Goal: Communication & Community: Answer question/provide support

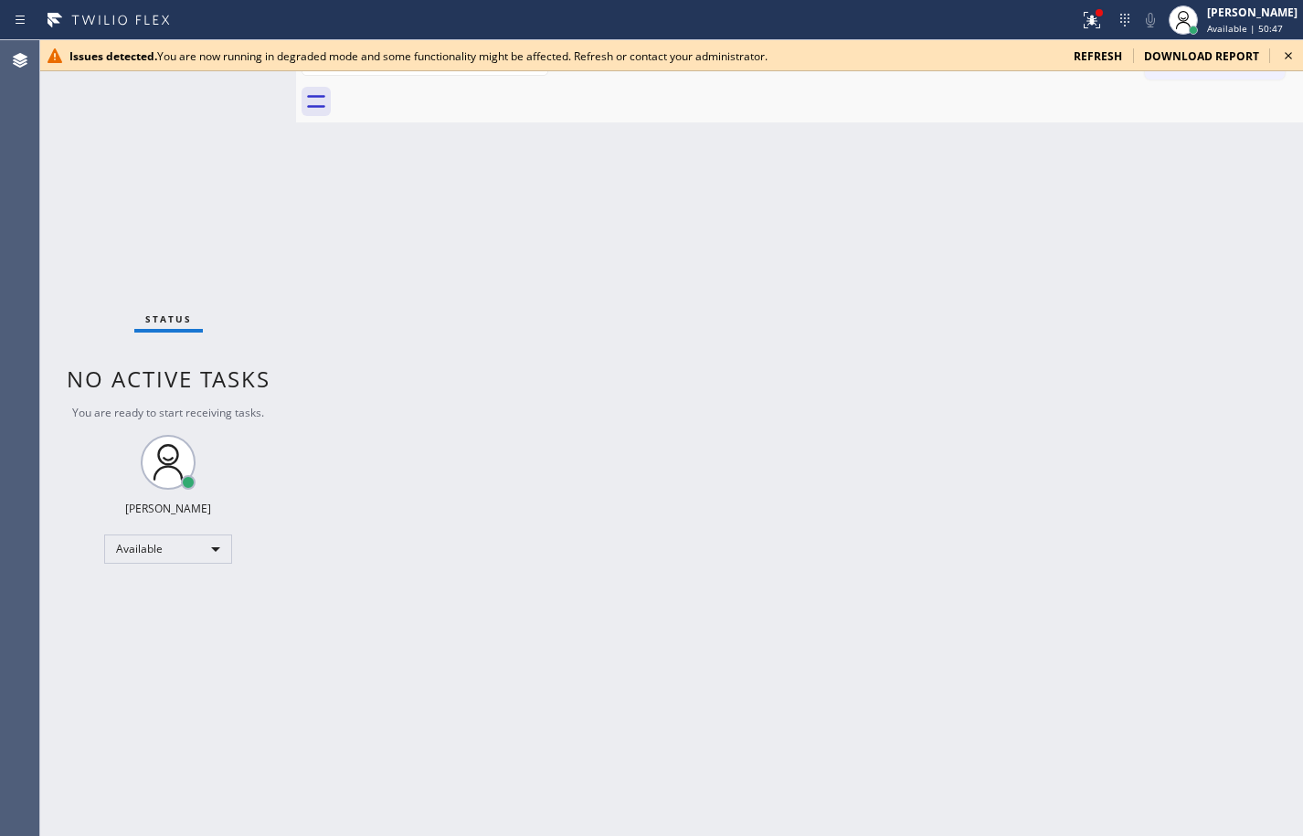
click at [1106, 58] on span "refresh" at bounding box center [1098, 56] width 48 height 16
click at [1116, 60] on span "refresh" at bounding box center [1098, 56] width 48 height 16
click at [1096, 63] on span "refresh" at bounding box center [1098, 56] width 48 height 16
click at [1087, 58] on span "refresh" at bounding box center [1098, 56] width 48 height 16
click at [1109, 56] on span "refresh" at bounding box center [1098, 56] width 48 height 16
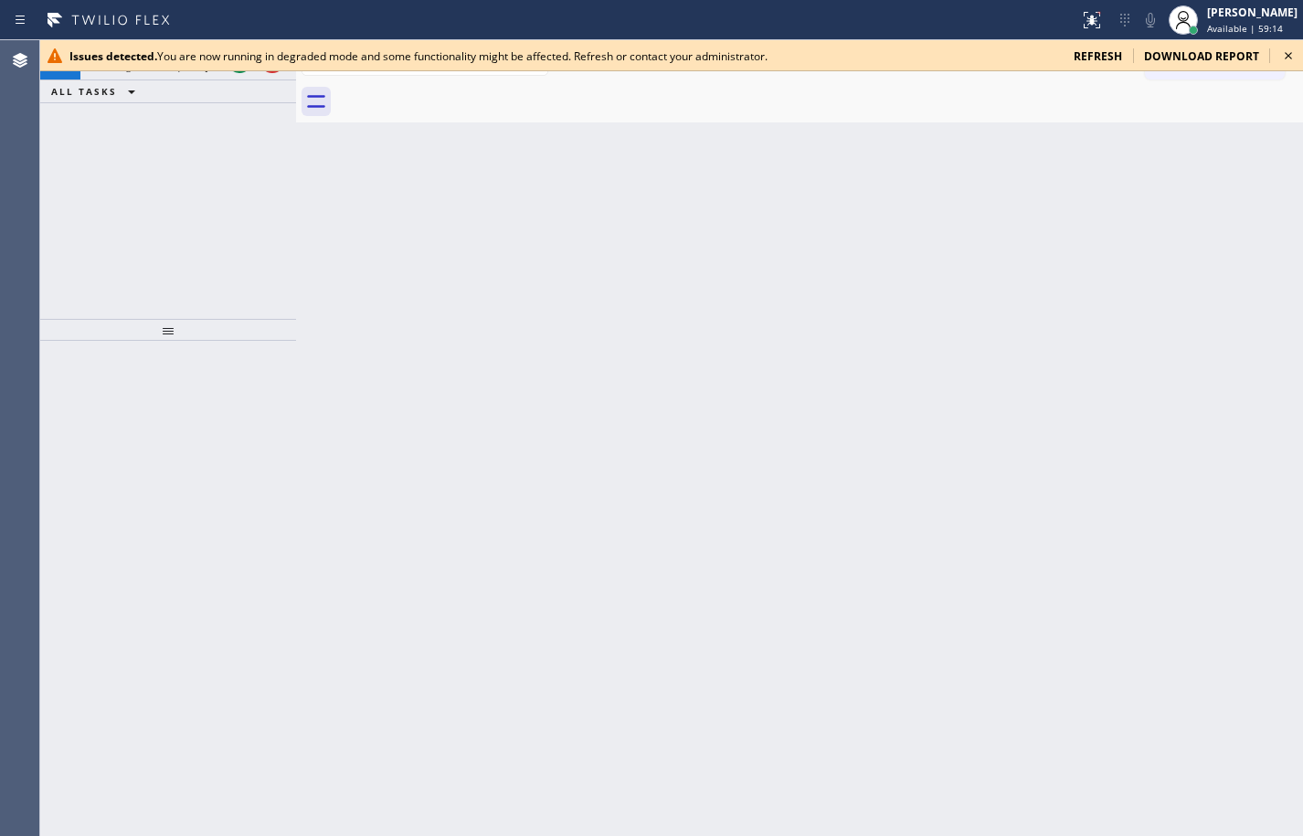
click at [136, 212] on div "+14082420335 Incoming call from queue [Test] All ALL TASKS ALL TASKS ACTIVE TAS…" at bounding box center [168, 179] width 256 height 279
click at [1287, 53] on icon at bounding box center [1289, 56] width 22 height 22
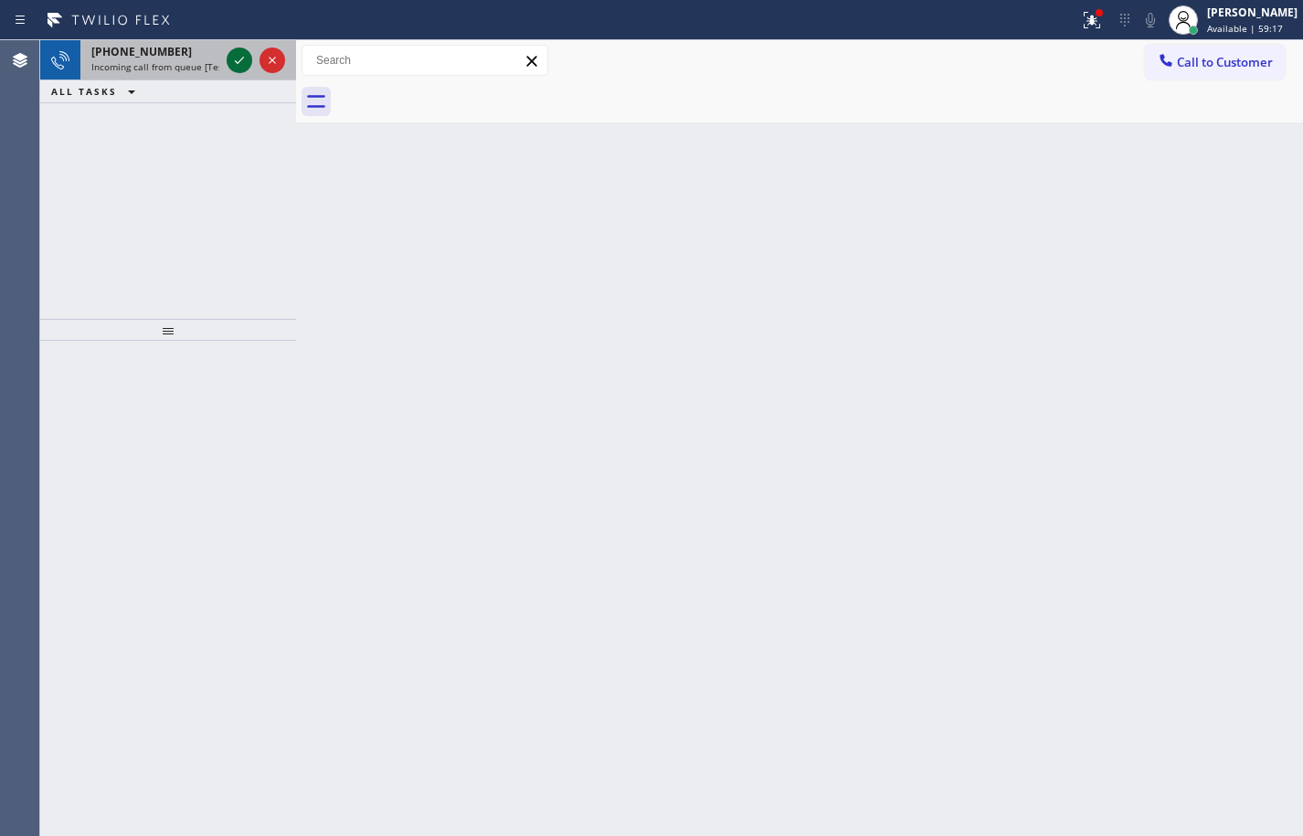
click at [240, 58] on icon at bounding box center [239, 60] width 22 height 22
click at [229, 404] on div at bounding box center [168, 588] width 256 height 495
click at [241, 55] on icon at bounding box center [239, 60] width 22 height 22
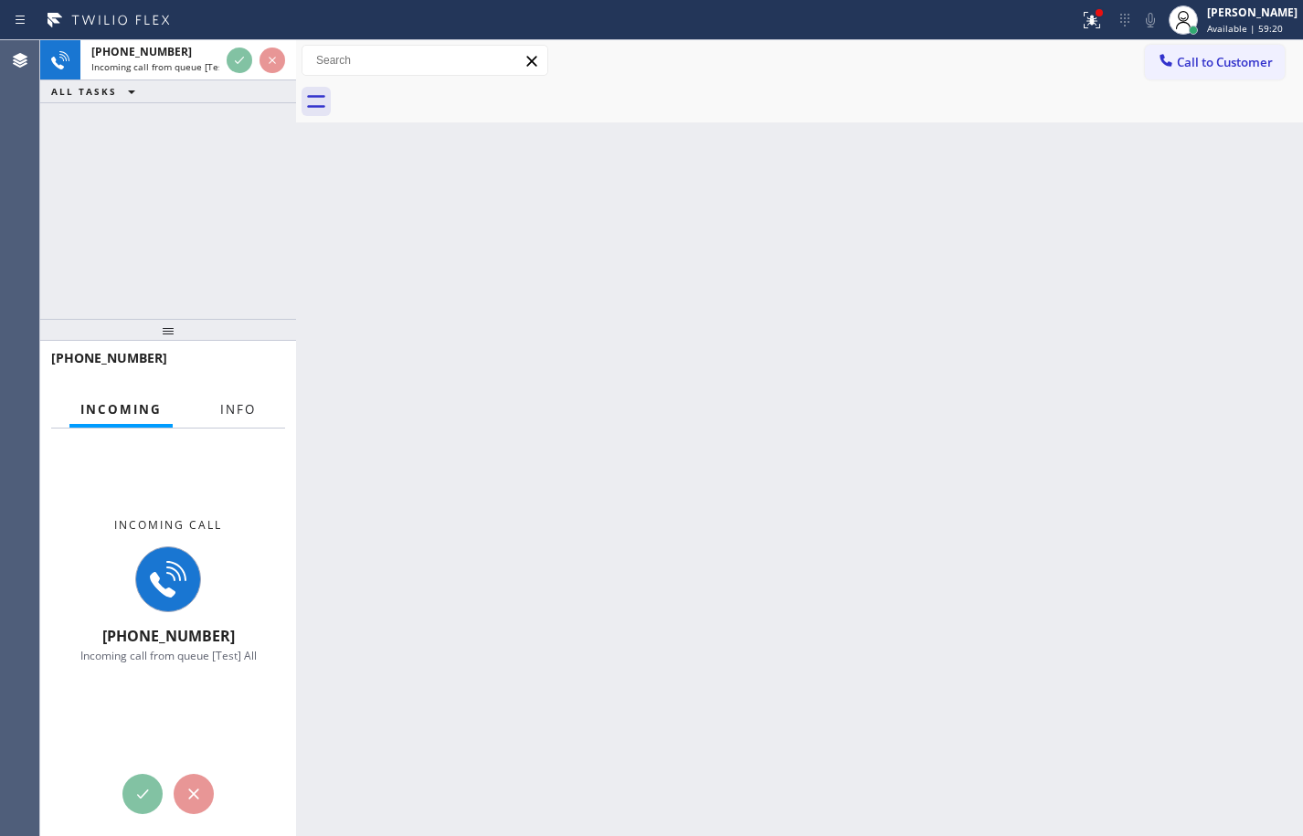
click at [248, 401] on span "Info" at bounding box center [238, 409] width 36 height 16
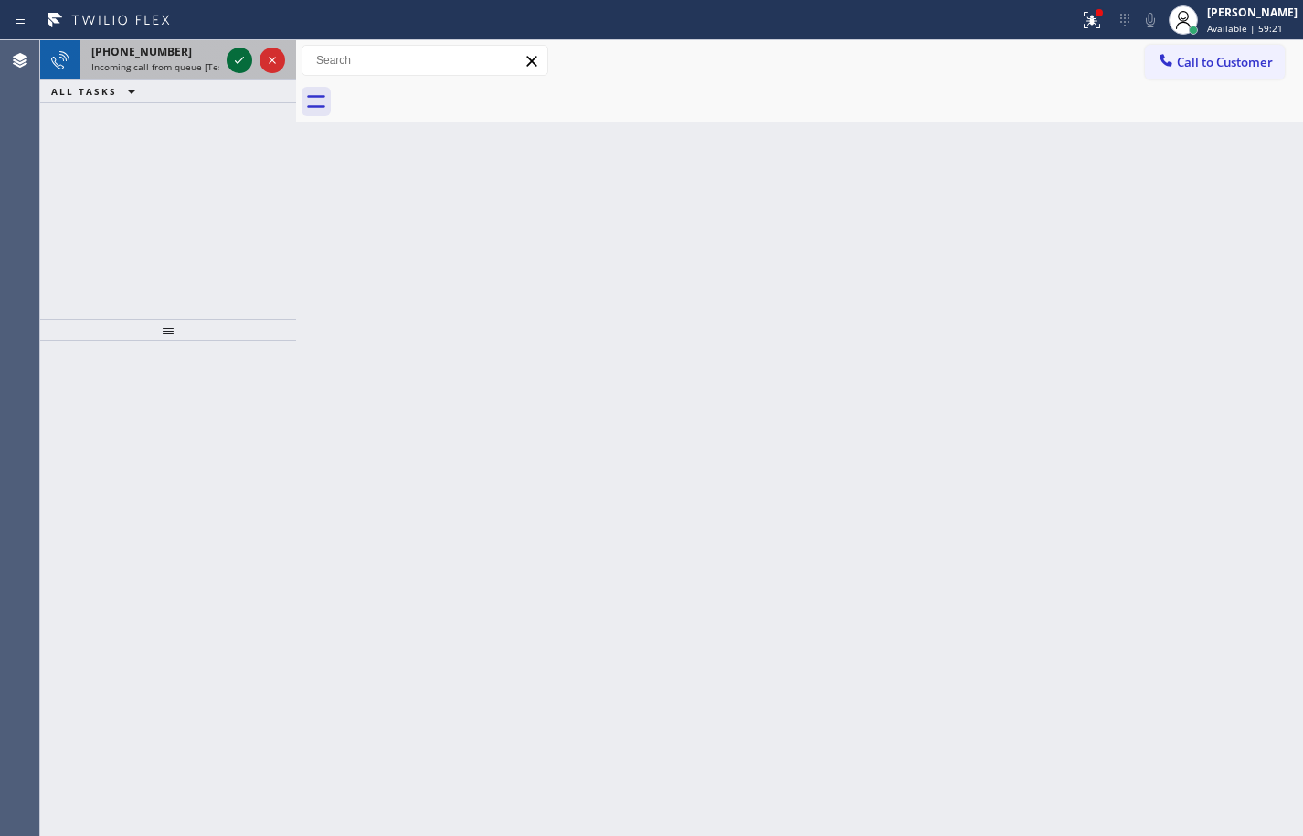
click at [241, 61] on icon at bounding box center [239, 60] width 22 height 22
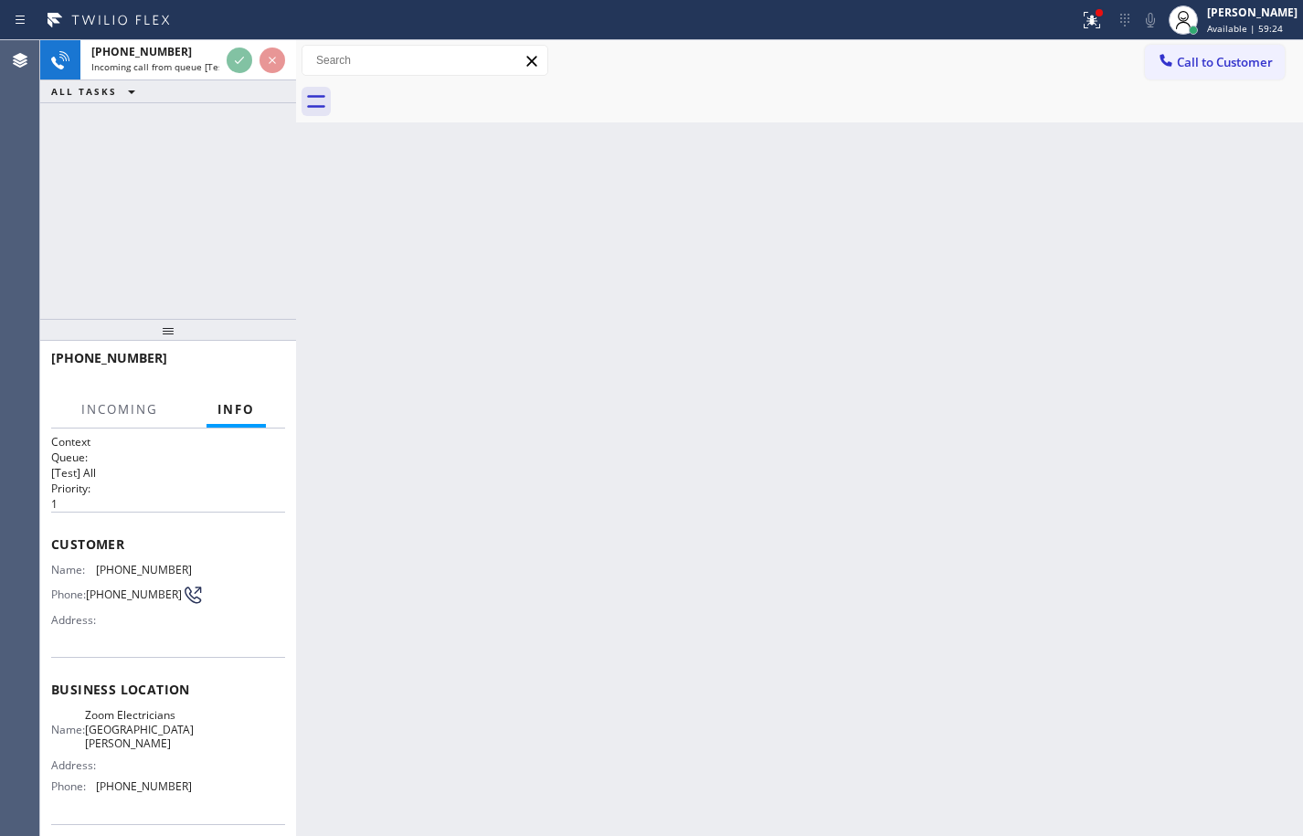
click at [197, 801] on div "Name: Zoom Electricians San Carlos Address: Phone: (650) 456-2633" at bounding box center [168, 754] width 234 height 92
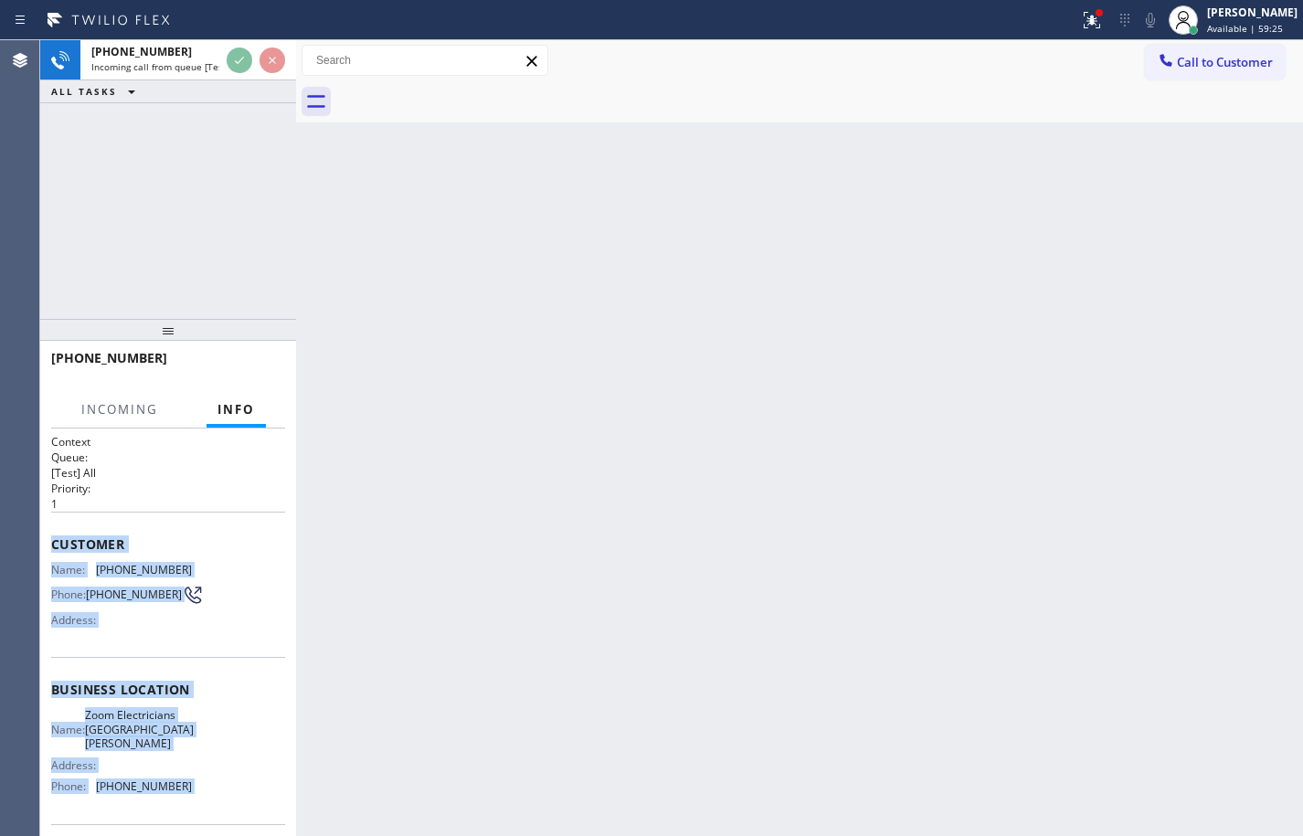
drag, startPoint x: 197, startPoint y: 803, endPoint x: 41, endPoint y: 517, distance: 325.5
click at [41, 517] on div "Context Queue: [Test] All Priority: 1 Customer Name: (408) 242-0335 Phone: (408…" at bounding box center [168, 633] width 256 height 408
copy div "Customer Name: (408) 242-0335 Phone: (408) 242-0335 Address: Business location …"
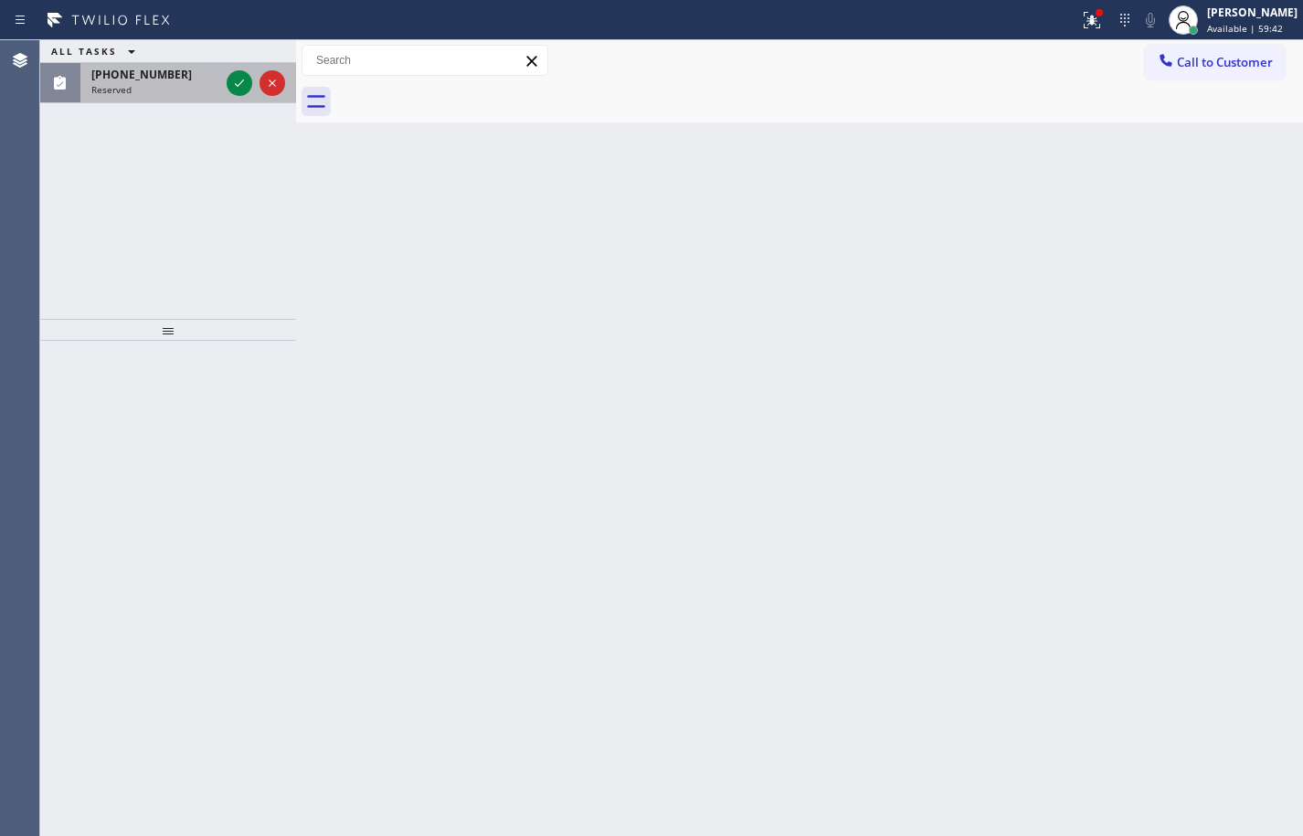
click at [147, 79] on span "(408) 242-0335" at bounding box center [141, 75] width 101 height 16
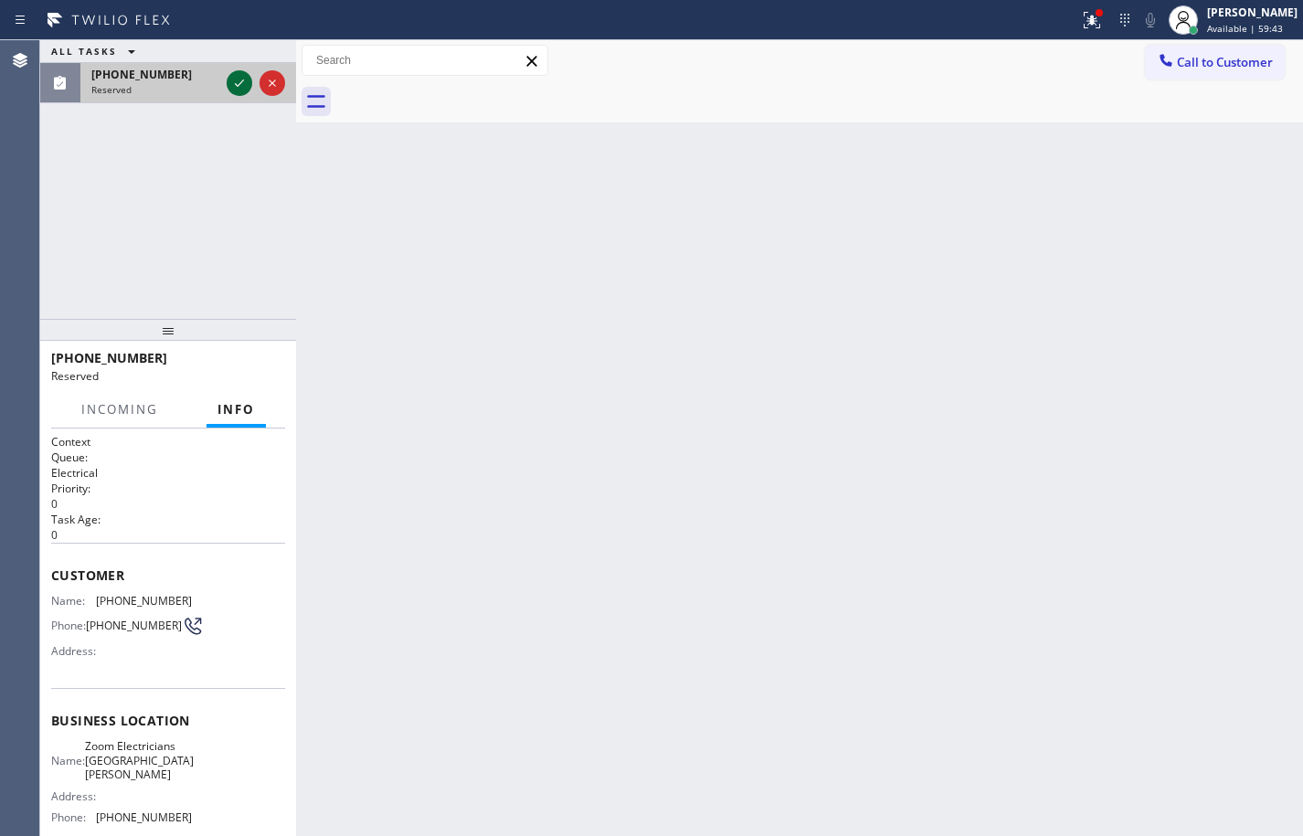
click at [239, 84] on icon at bounding box center [239, 83] width 9 height 7
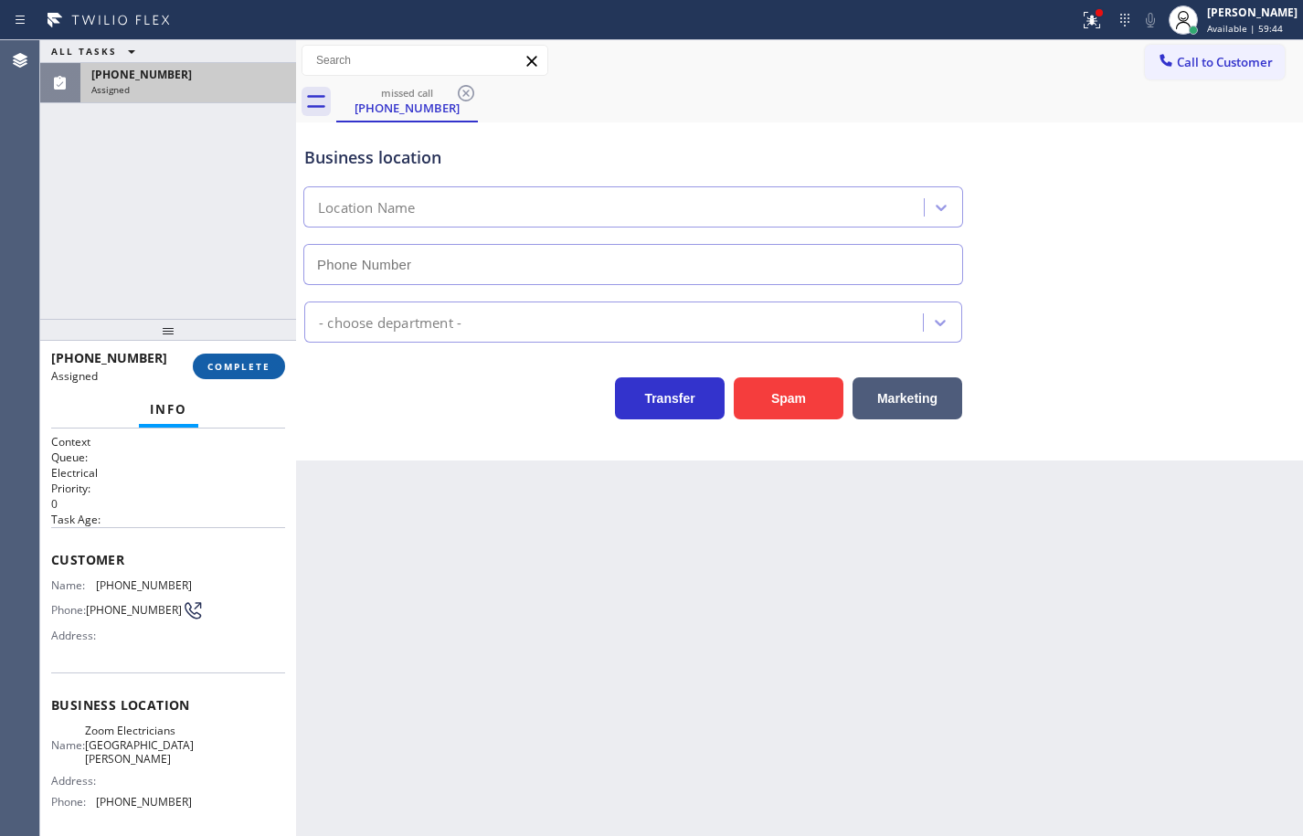
type input "(650) 456-2633"
click at [261, 360] on span "COMPLETE" at bounding box center [238, 366] width 63 height 13
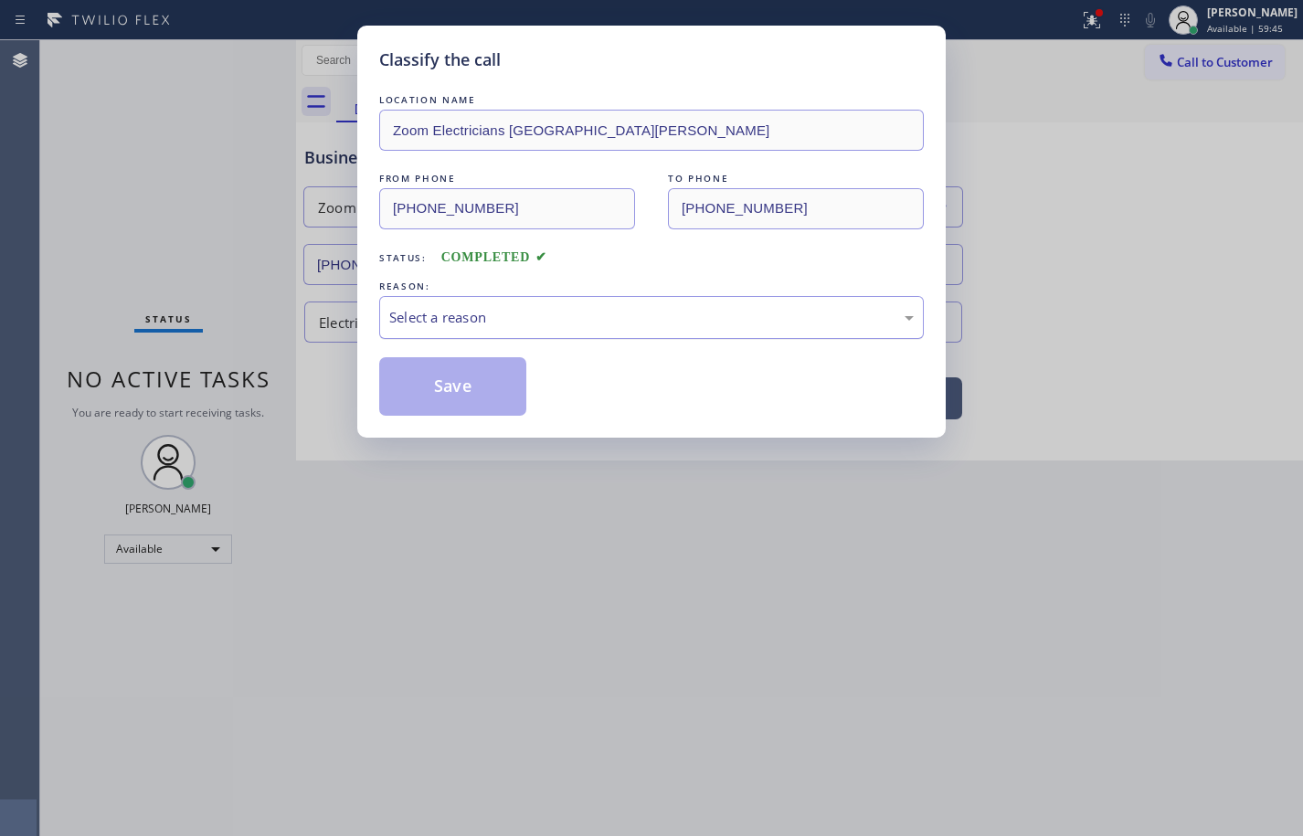
click at [447, 315] on div "Select a reason" at bounding box center [651, 317] width 525 height 21
click at [476, 391] on button "Save" at bounding box center [452, 386] width 147 height 58
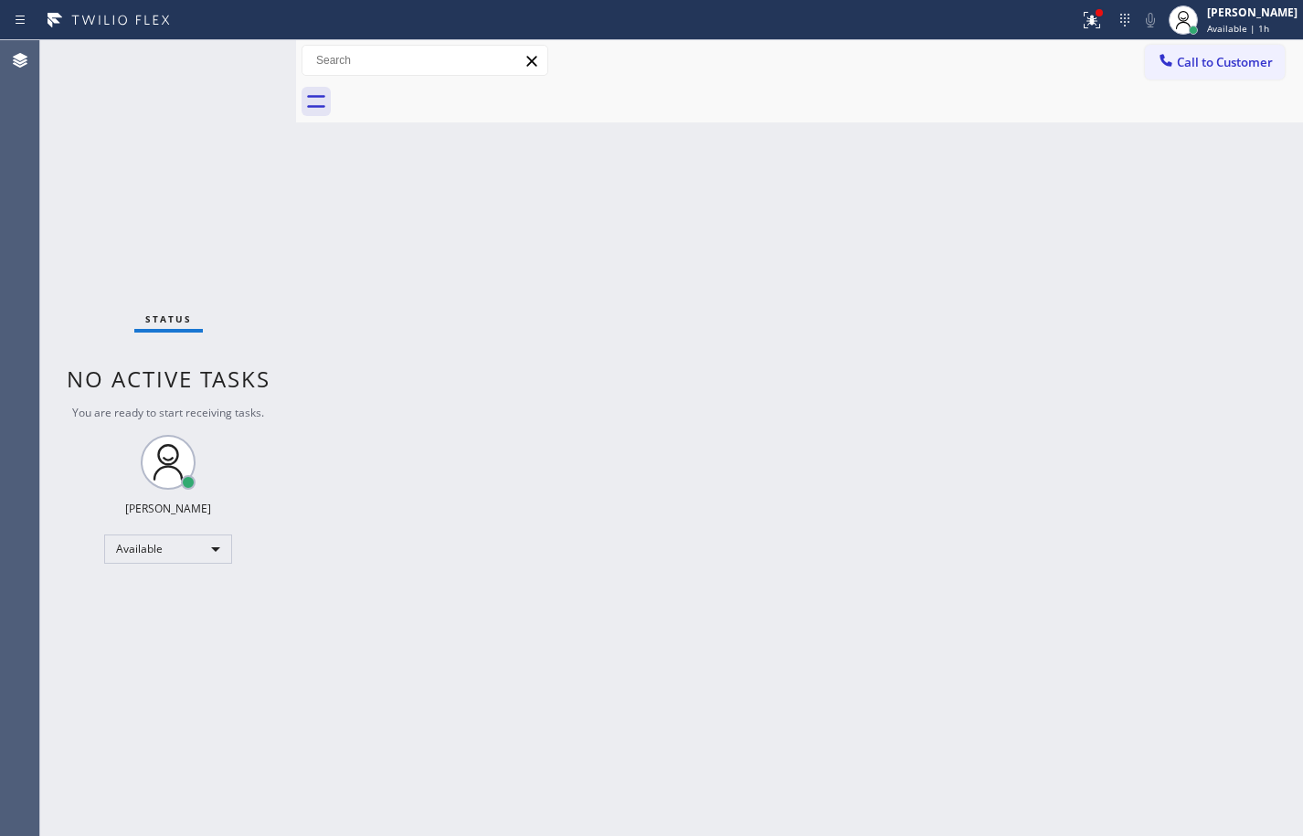
click at [726, 201] on div "Back to Dashboard Change Sender ID Customers Technicians Select a contact Outbo…" at bounding box center [799, 438] width 1007 height 796
click at [901, 138] on div "Back to Dashboard Change Sender ID Customers Technicians Select a contact Outbo…" at bounding box center [799, 438] width 1007 height 796
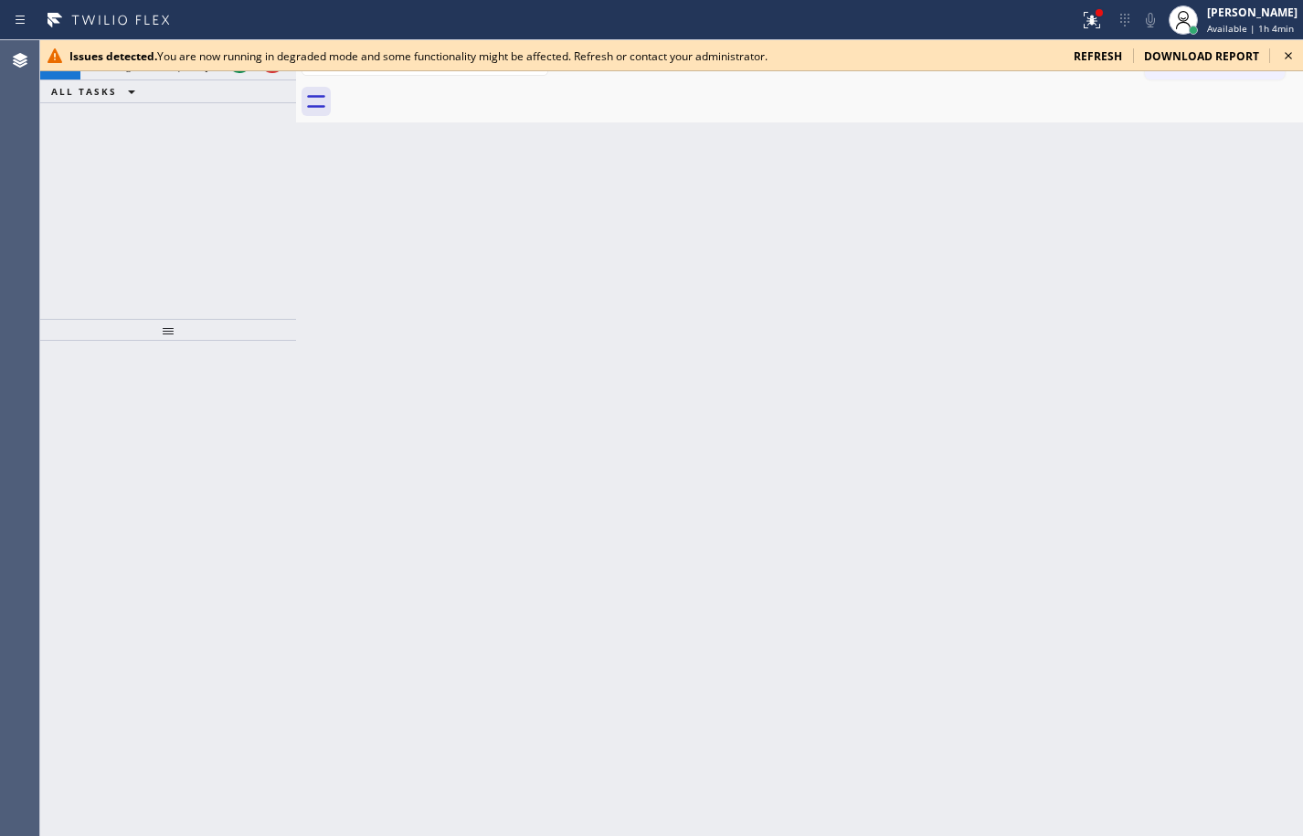
click at [1283, 55] on icon at bounding box center [1289, 56] width 22 height 22
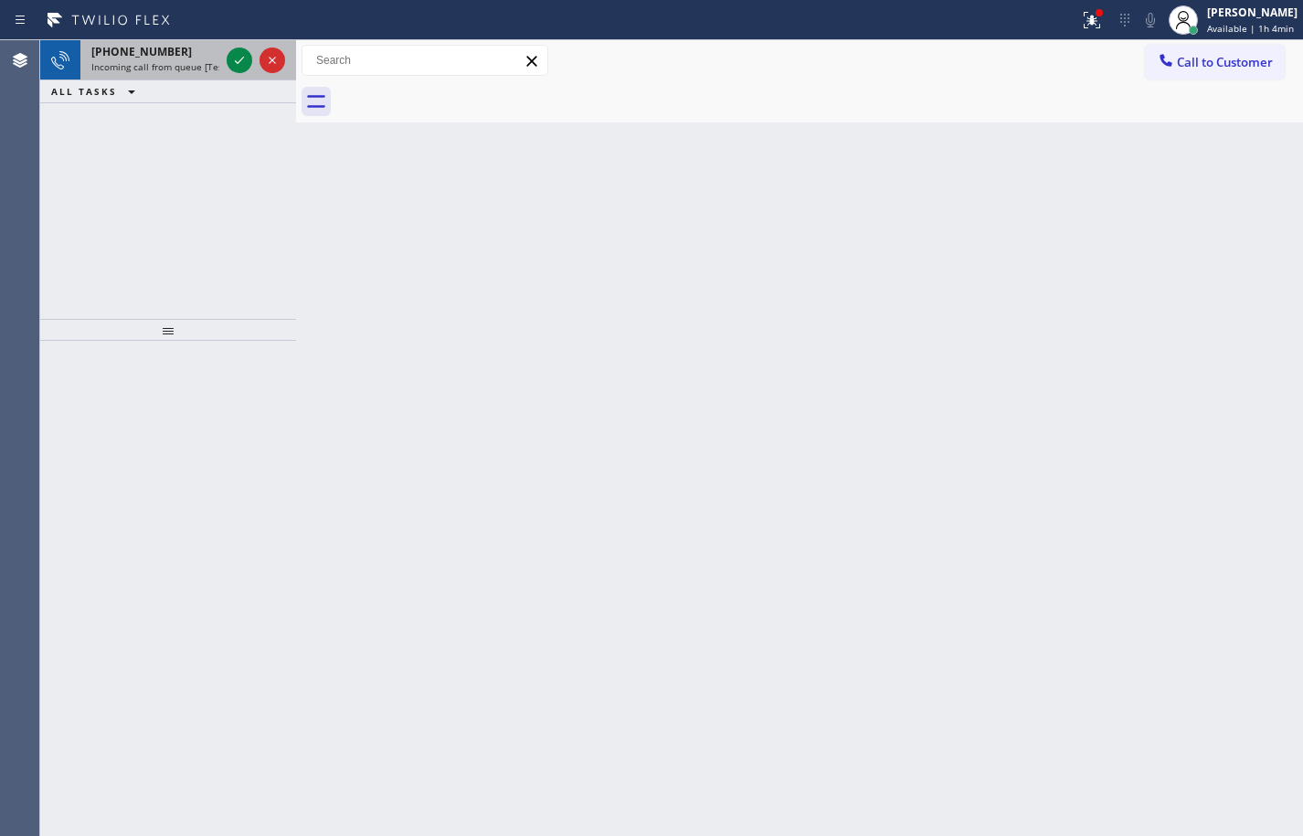
click at [154, 59] on div "+16822270732 Incoming call from queue [Test] All" at bounding box center [151, 60] width 143 height 40
click at [169, 72] on span "Incoming call from queue [Test] All" at bounding box center [167, 66] width 152 height 13
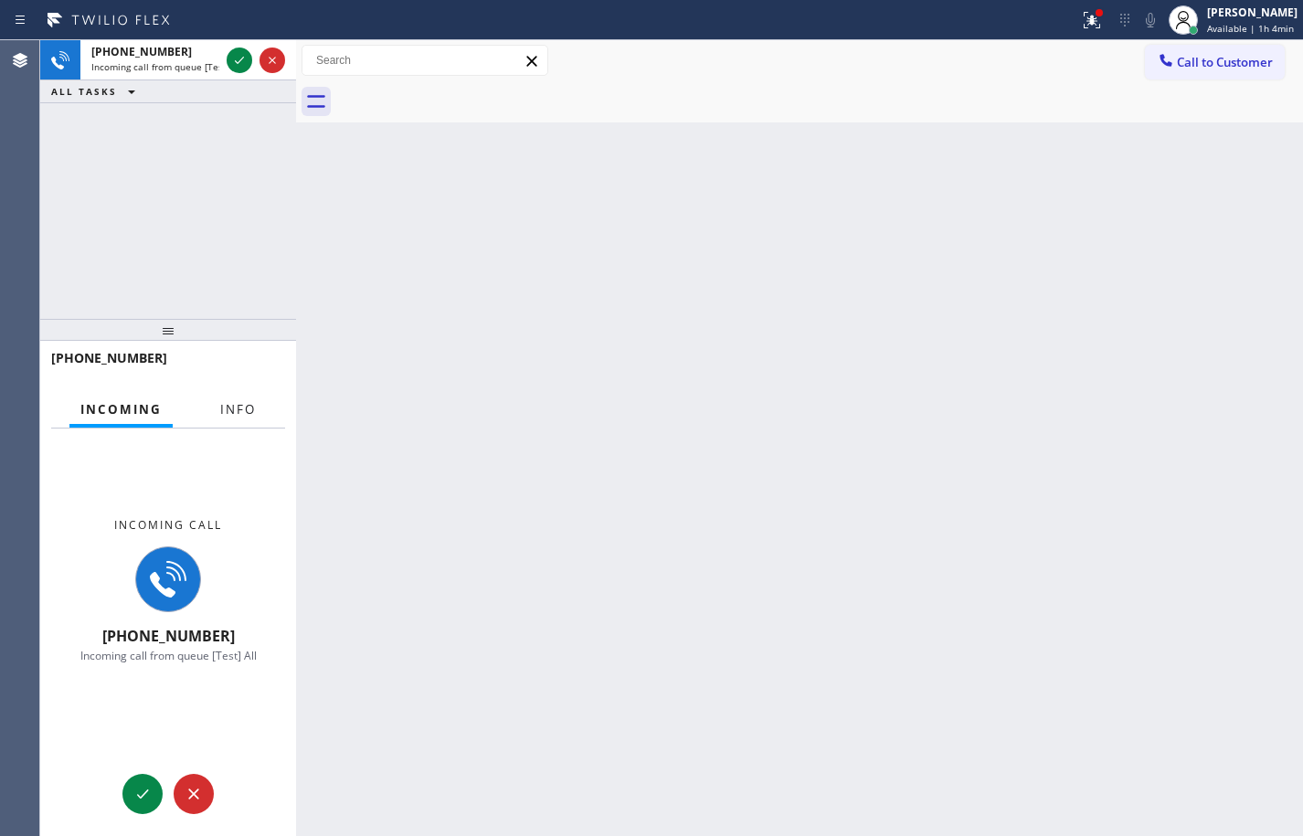
click at [250, 403] on span "Info" at bounding box center [238, 409] width 36 height 16
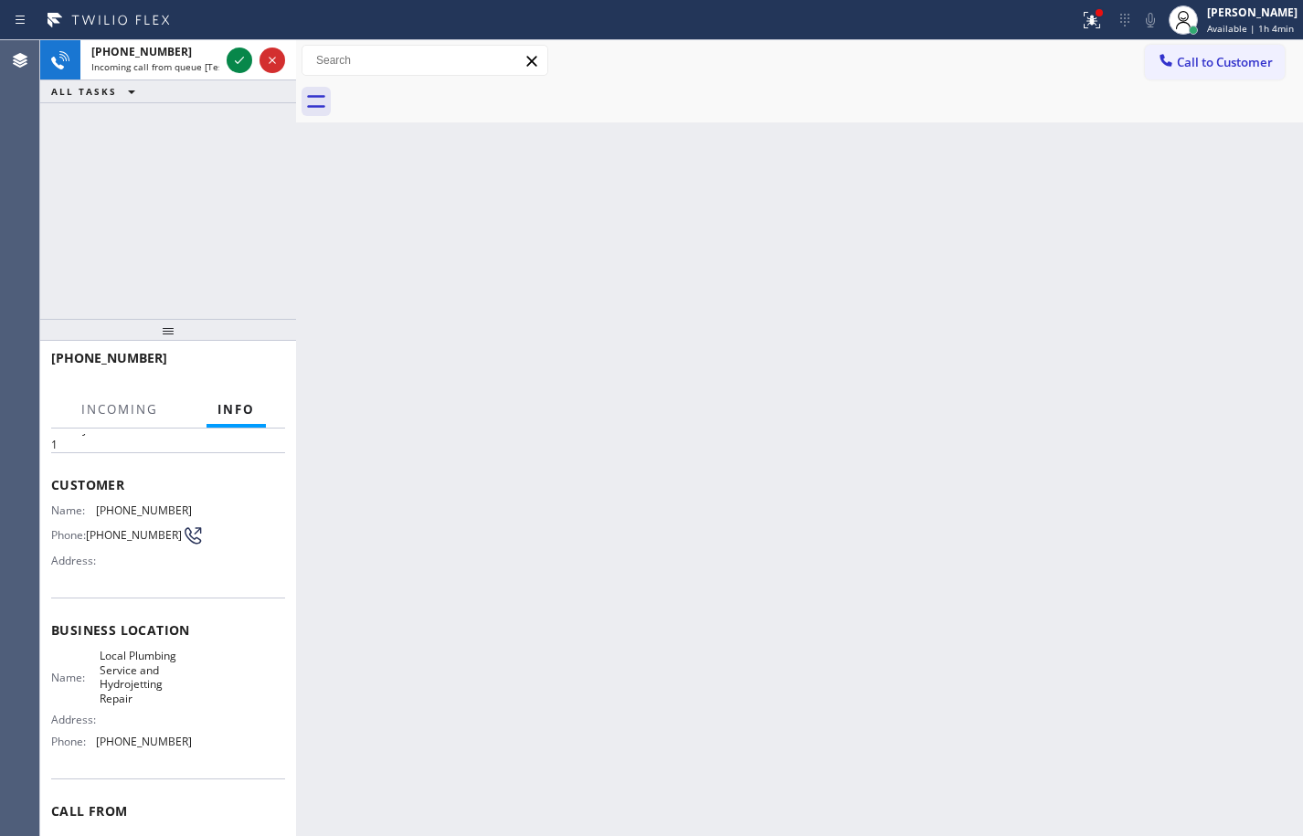
scroll to position [91, 0]
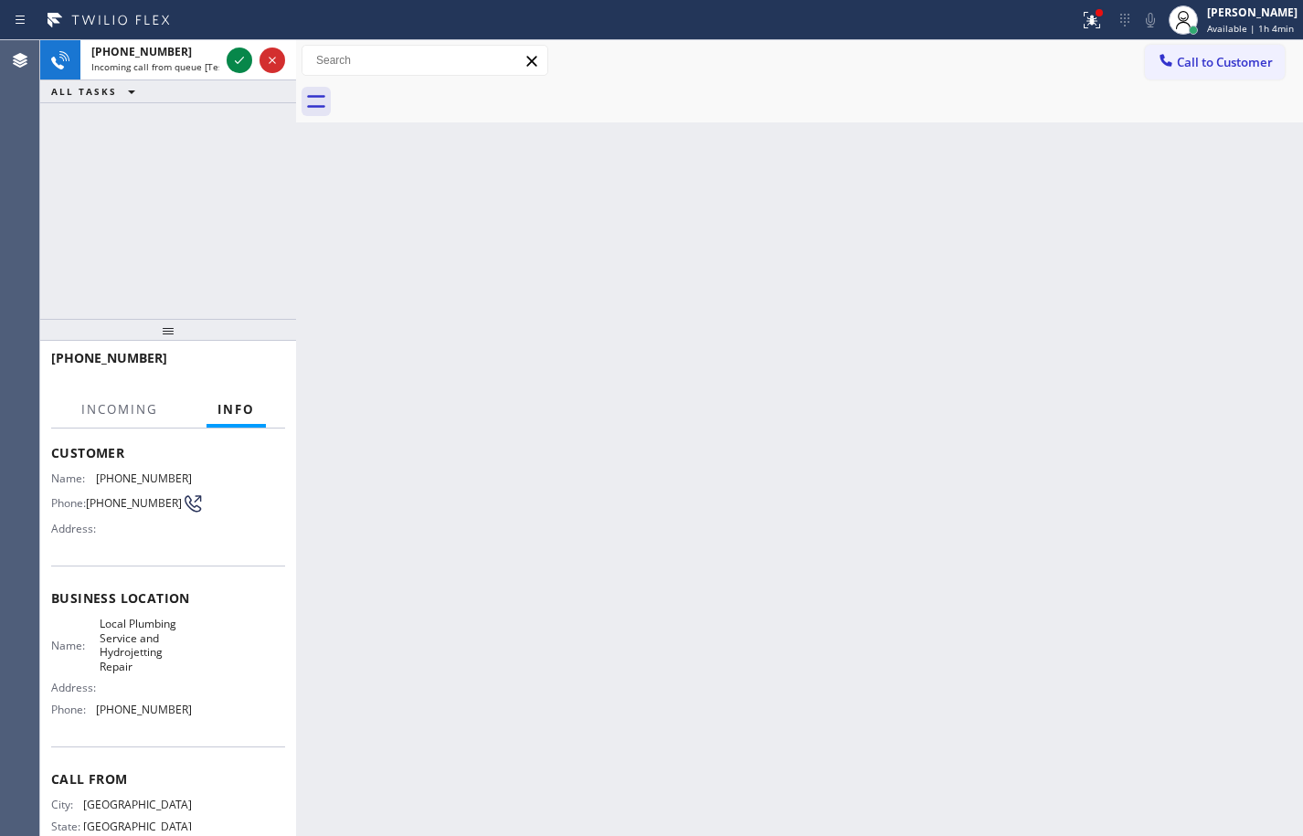
click at [210, 713] on div "Name: Local Plumbing Service and Hydrojetting Repair Address: Phone: (925) 222-…" at bounding box center [168, 670] width 234 height 107
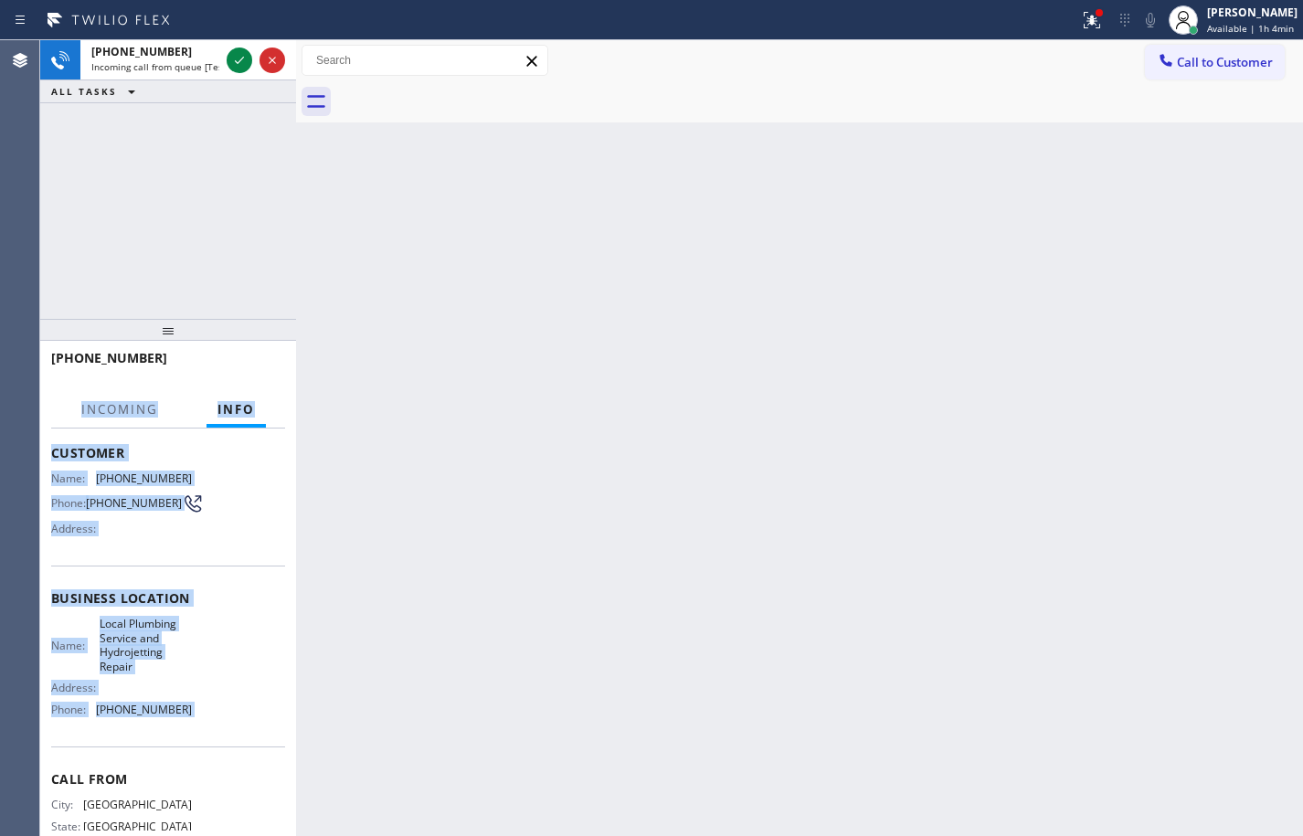
scroll to position [0, 0]
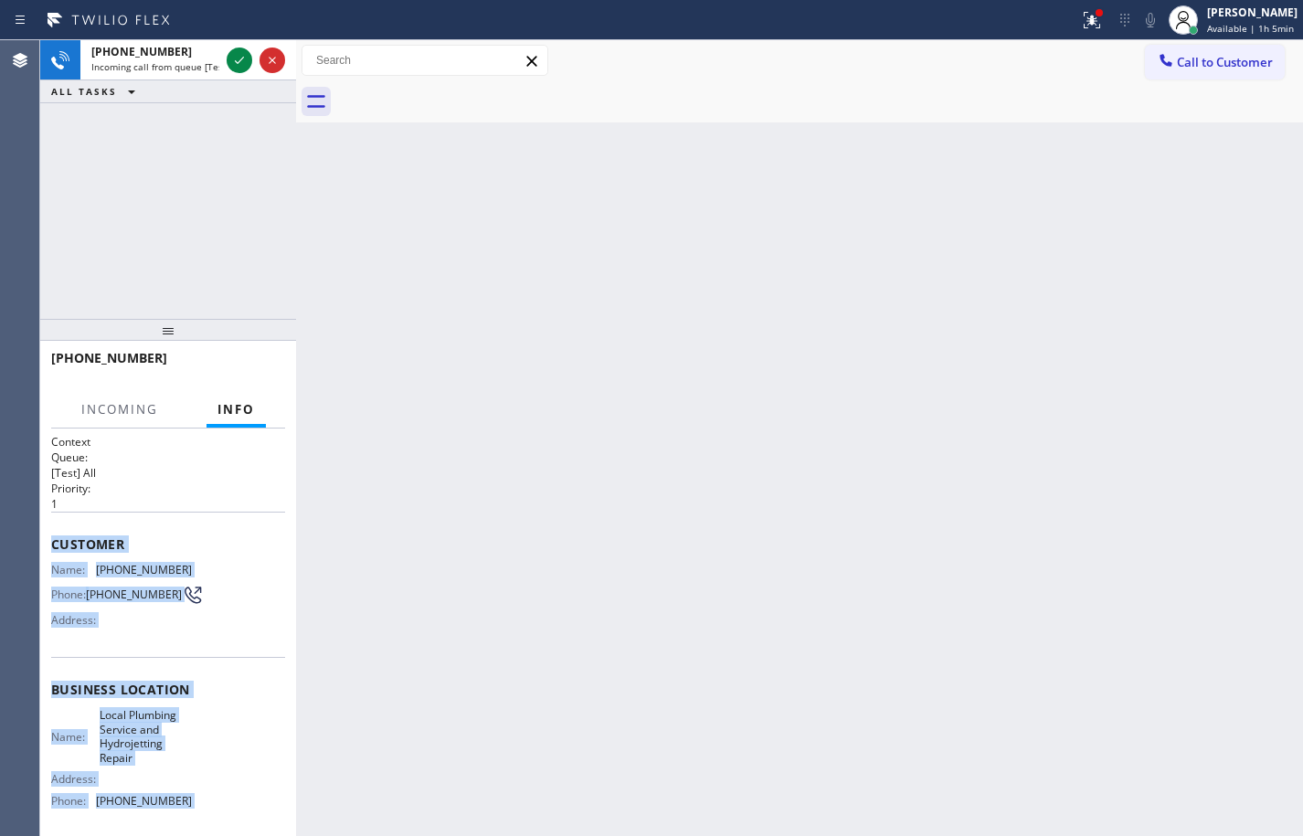
drag, startPoint x: 210, startPoint y: 713, endPoint x: 62, endPoint y: 533, distance: 233.1
click at [62, 533] on div "Context Queue: [Test] All Priority: 1 Customer Name: (682) 227-0732 Phone: (682…" at bounding box center [168, 705] width 234 height 543
copy div "Customer Name: (682) 227-0732 Phone: (682) 227-0732 Address: Business location …"
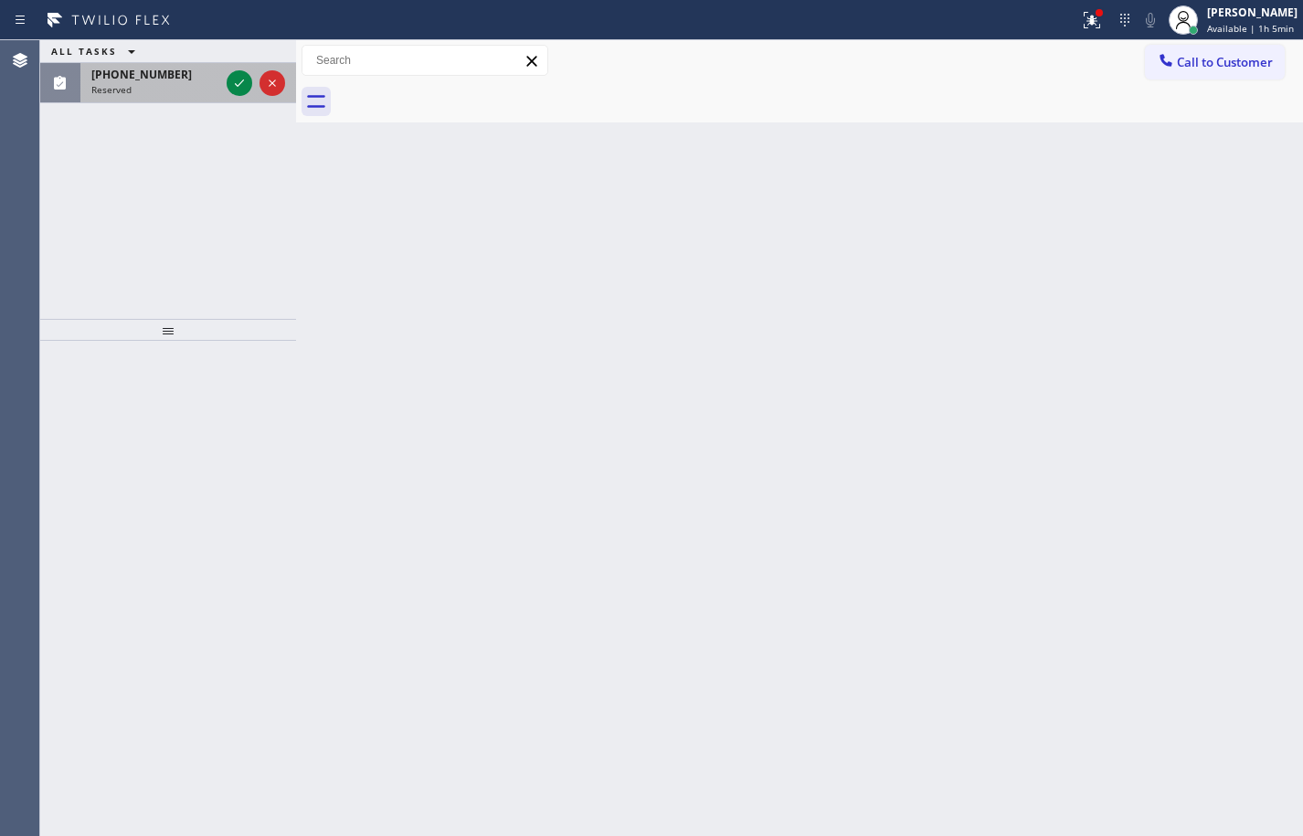
click at [122, 94] on span "Reserved" at bounding box center [111, 89] width 40 height 13
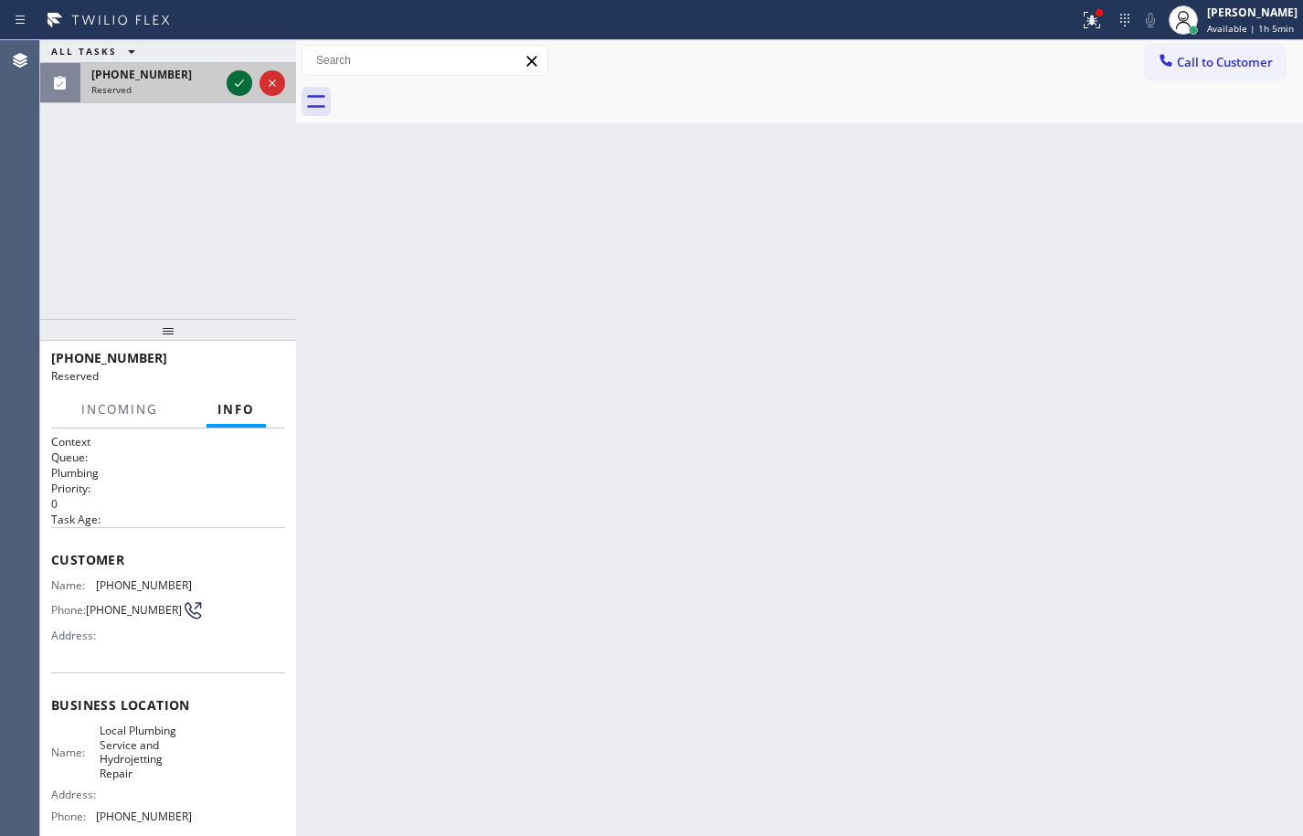
click at [243, 80] on icon at bounding box center [239, 83] width 9 height 7
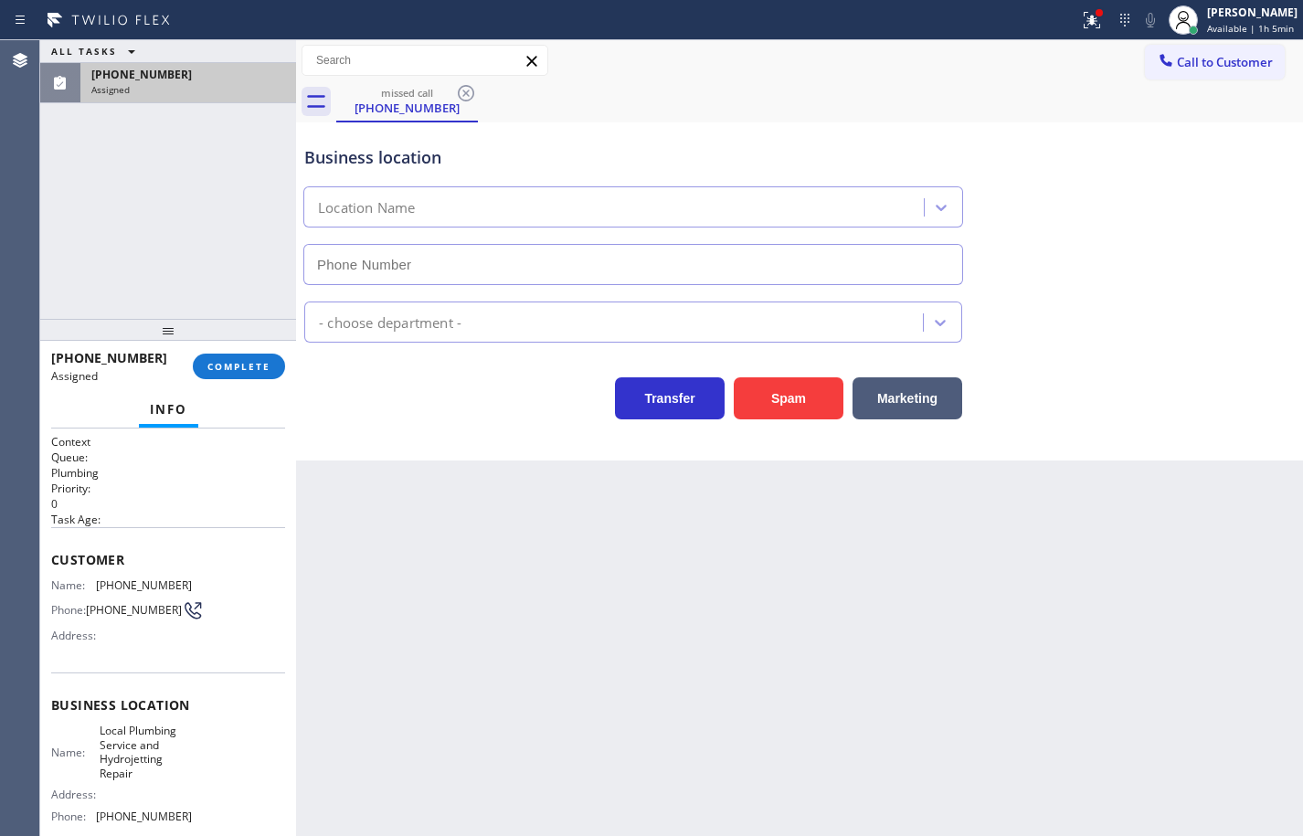
type input "(925) 222-2903"
click at [265, 363] on span "COMPLETE" at bounding box center [238, 366] width 63 height 13
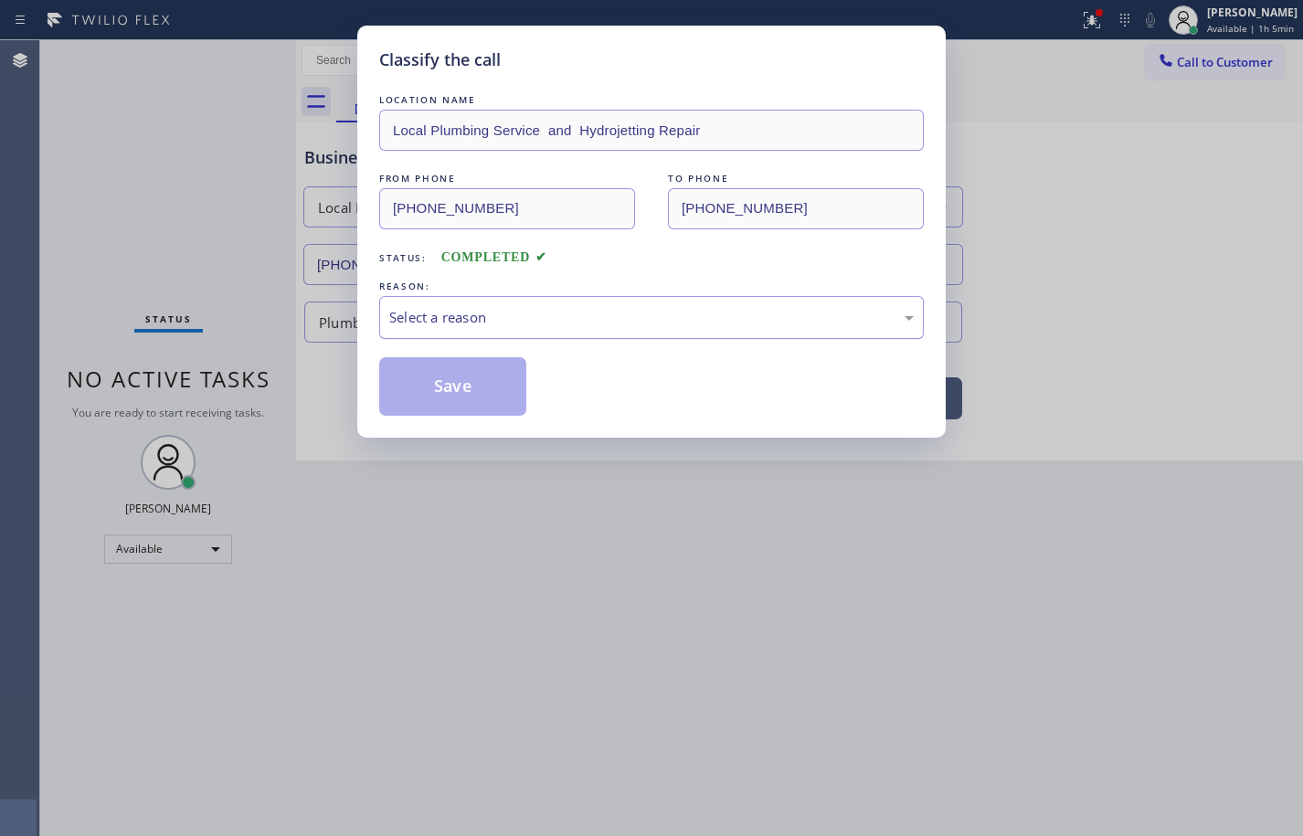
click at [494, 321] on div "Select a reason" at bounding box center [651, 317] width 525 height 21
click at [483, 379] on button "Save" at bounding box center [452, 386] width 147 height 58
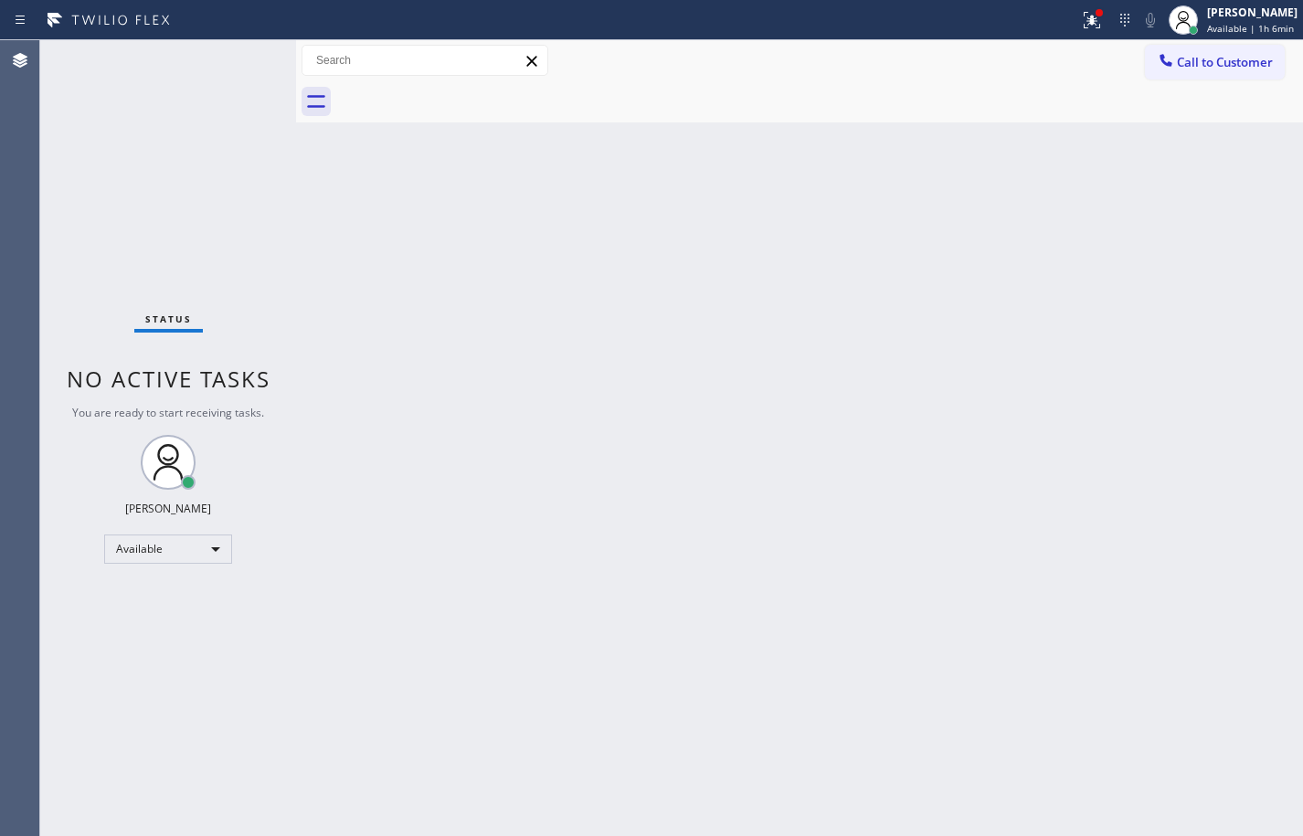
click at [1248, 258] on div "Back to Dashboard Change Sender ID Customers Technicians Select a contact Outbo…" at bounding box center [799, 438] width 1007 height 796
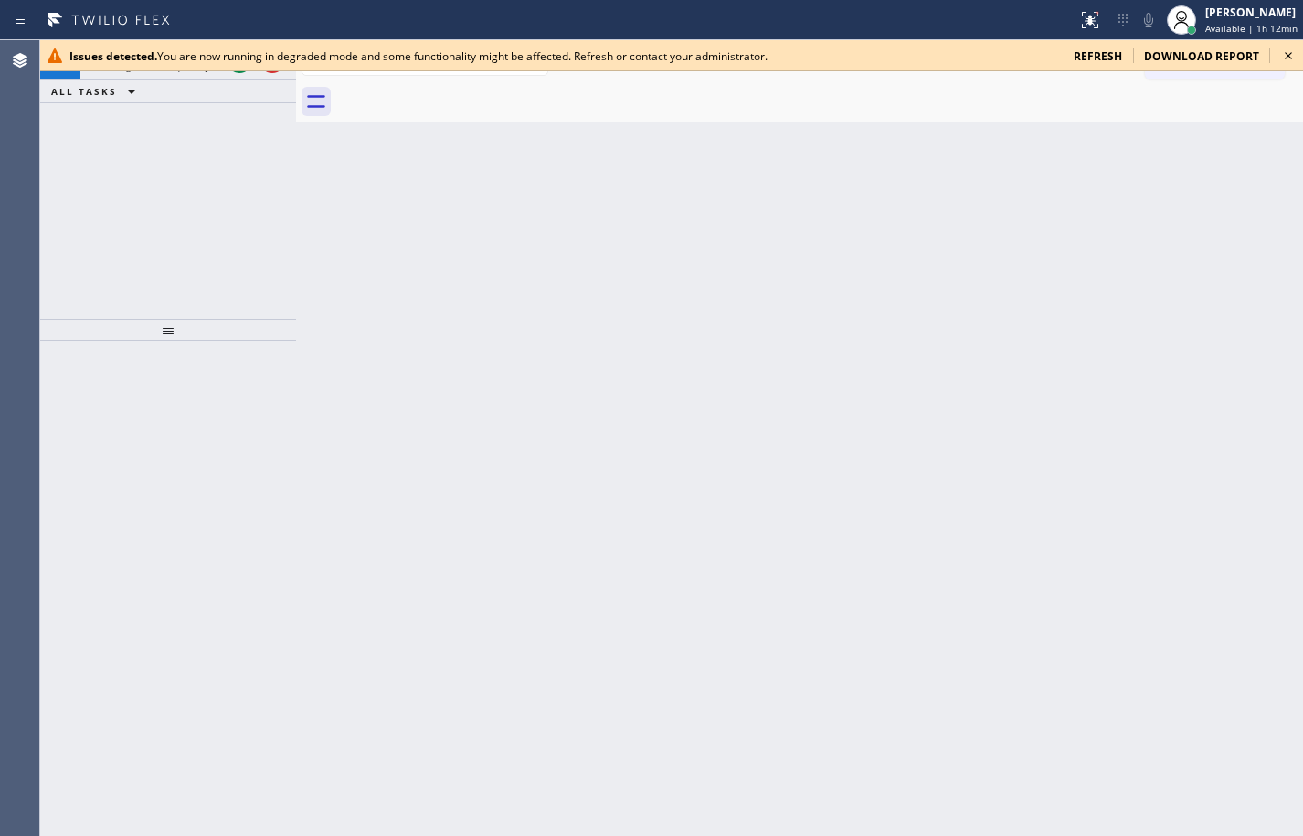
click at [1290, 53] on icon at bounding box center [1289, 56] width 22 height 22
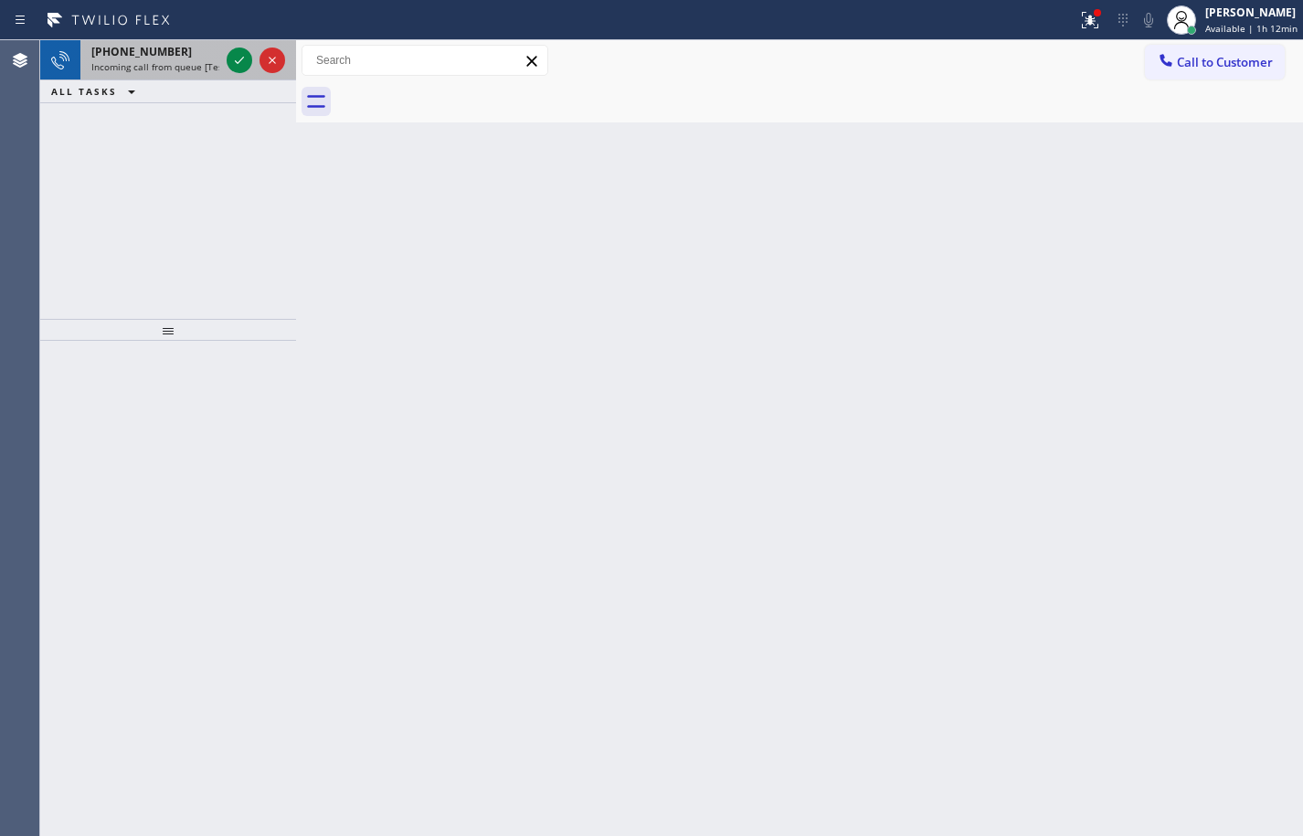
click at [197, 66] on span "Incoming call from queue [Test] All" at bounding box center [167, 66] width 152 height 13
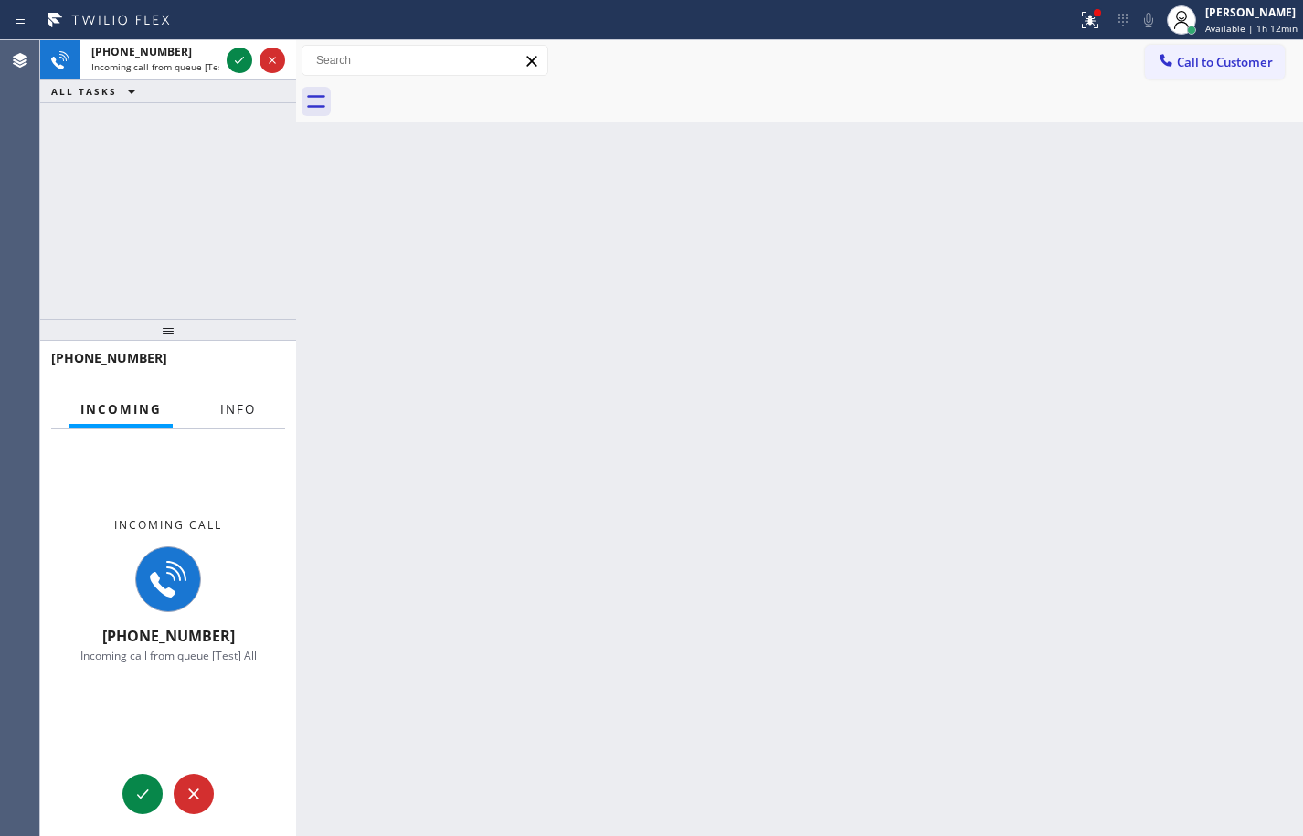
click at [215, 404] on button "Info" at bounding box center [238, 410] width 58 height 36
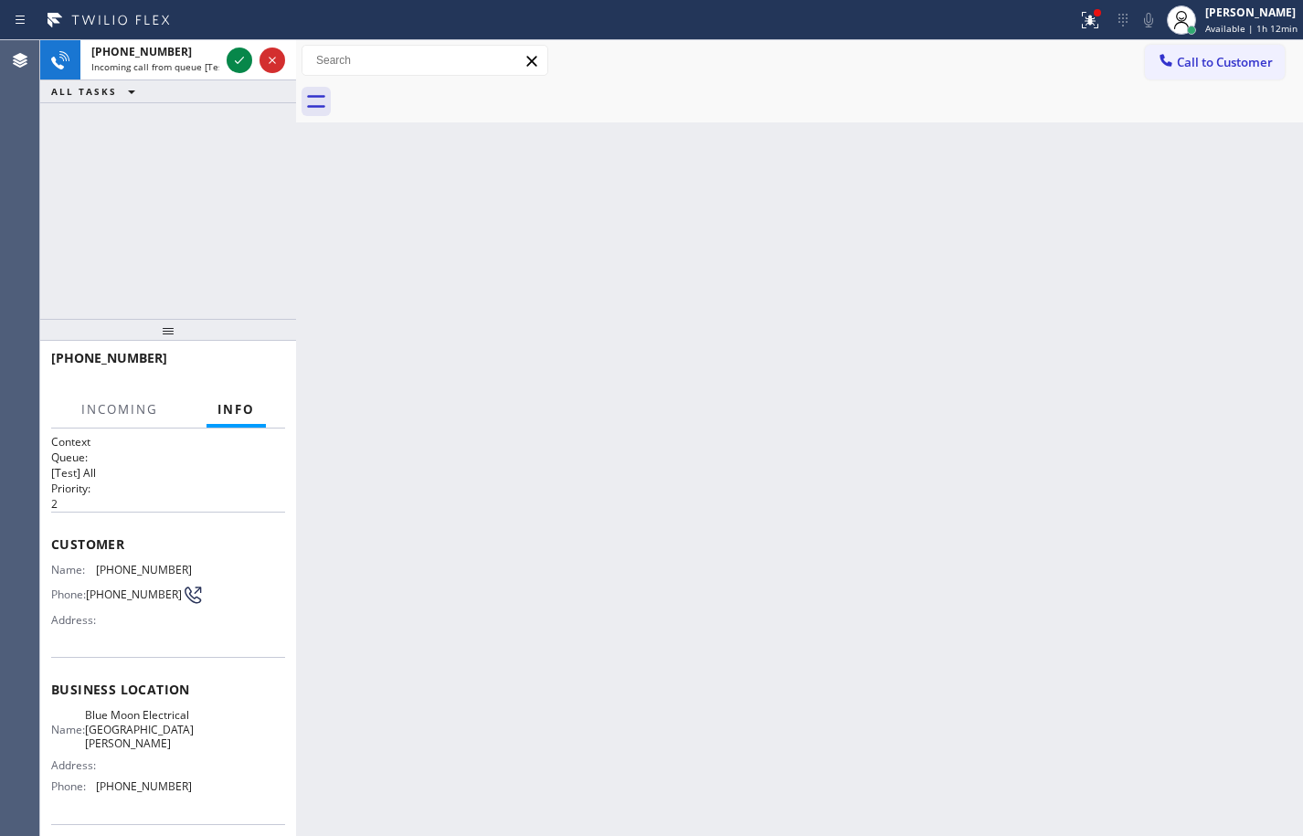
click at [206, 809] on div "Business location Name: Blue Moon Electrical San Jose Address: Phone: (408) 638…" at bounding box center [168, 740] width 234 height 166
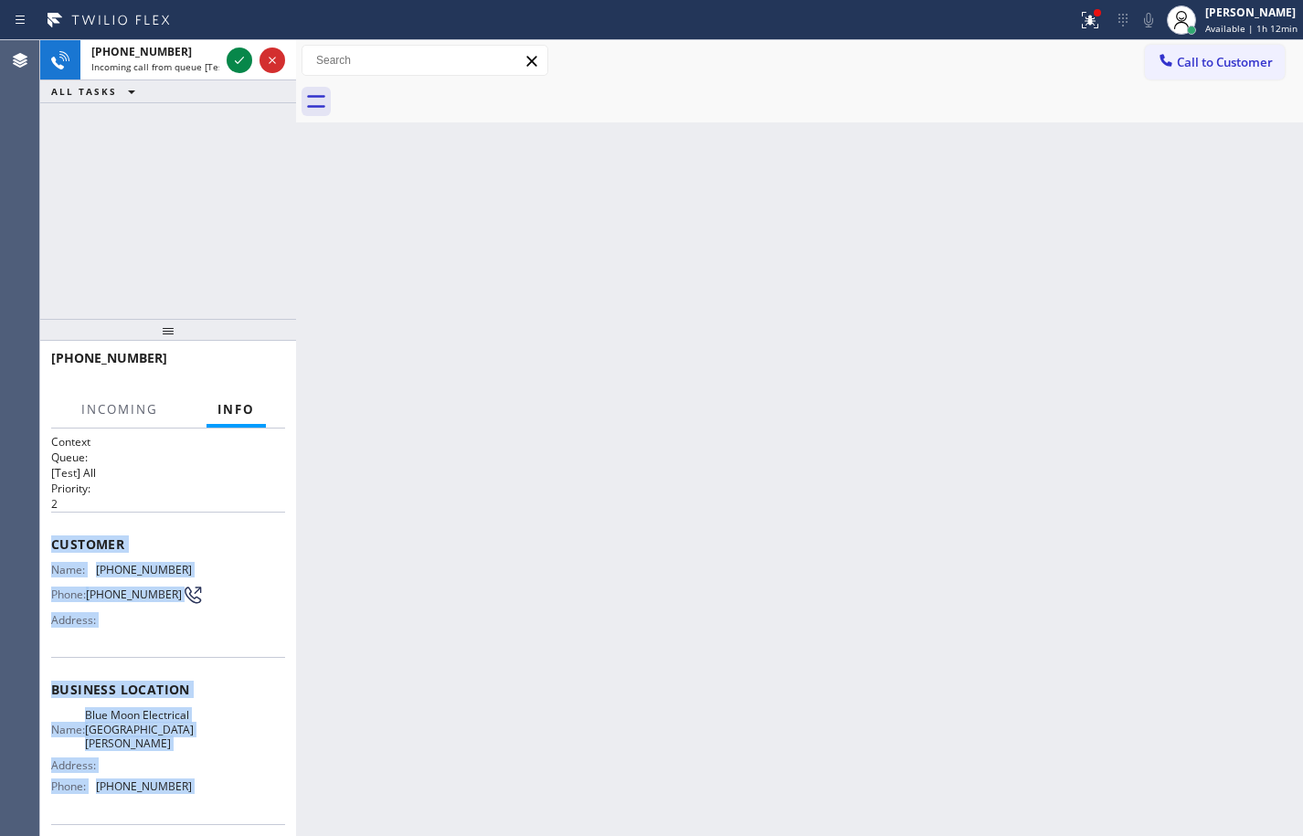
drag, startPoint x: 206, startPoint y: 809, endPoint x: 67, endPoint y: 534, distance: 308.2
click at [67, 534] on div "Context Queue: [Test] All Priority: 2 Customer Name: (408) 242-0335 Phone: (408…" at bounding box center [168, 698] width 234 height 529
copy div "Customer Name: (408) 242-0335 Phone: (408) 242-0335 Address: Business location …"
click at [238, 58] on icon at bounding box center [239, 60] width 22 height 22
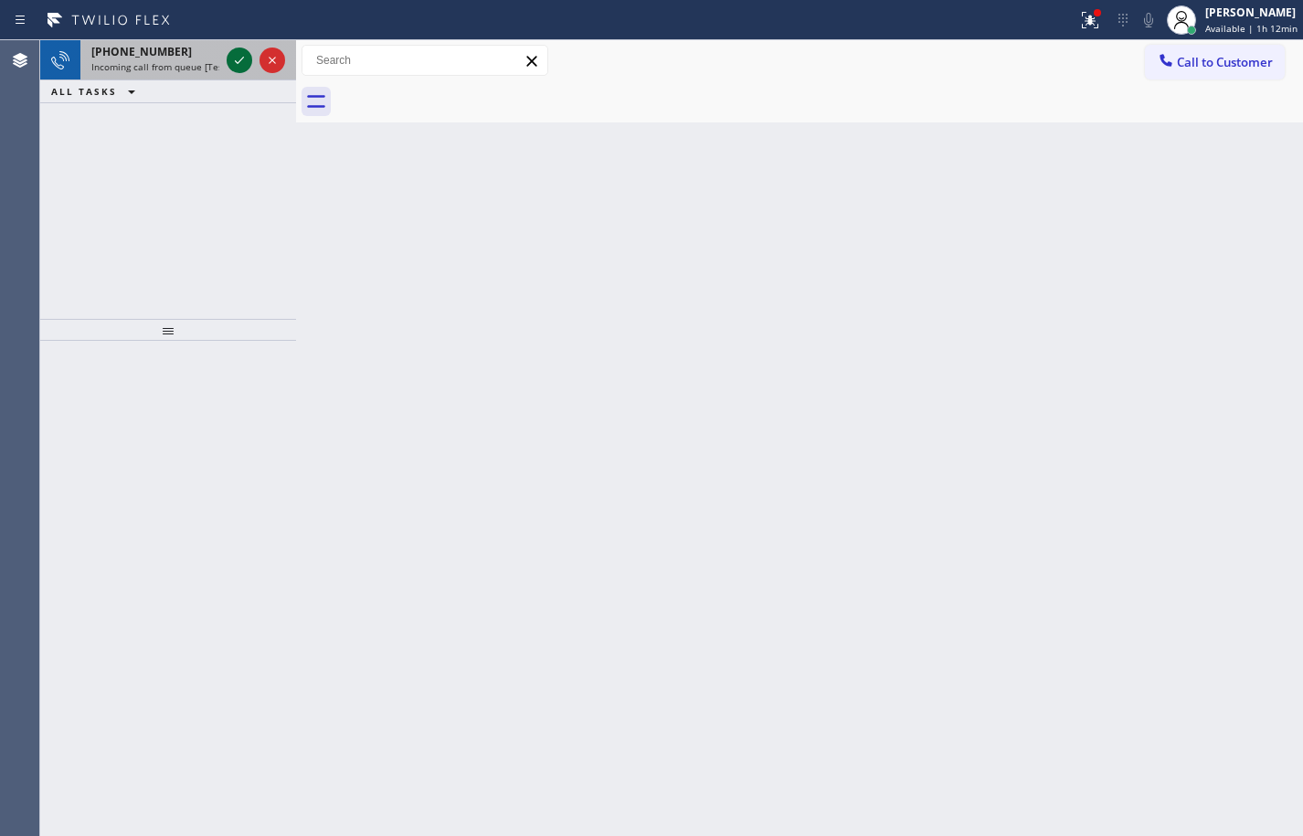
click at [233, 56] on icon at bounding box center [239, 60] width 22 height 22
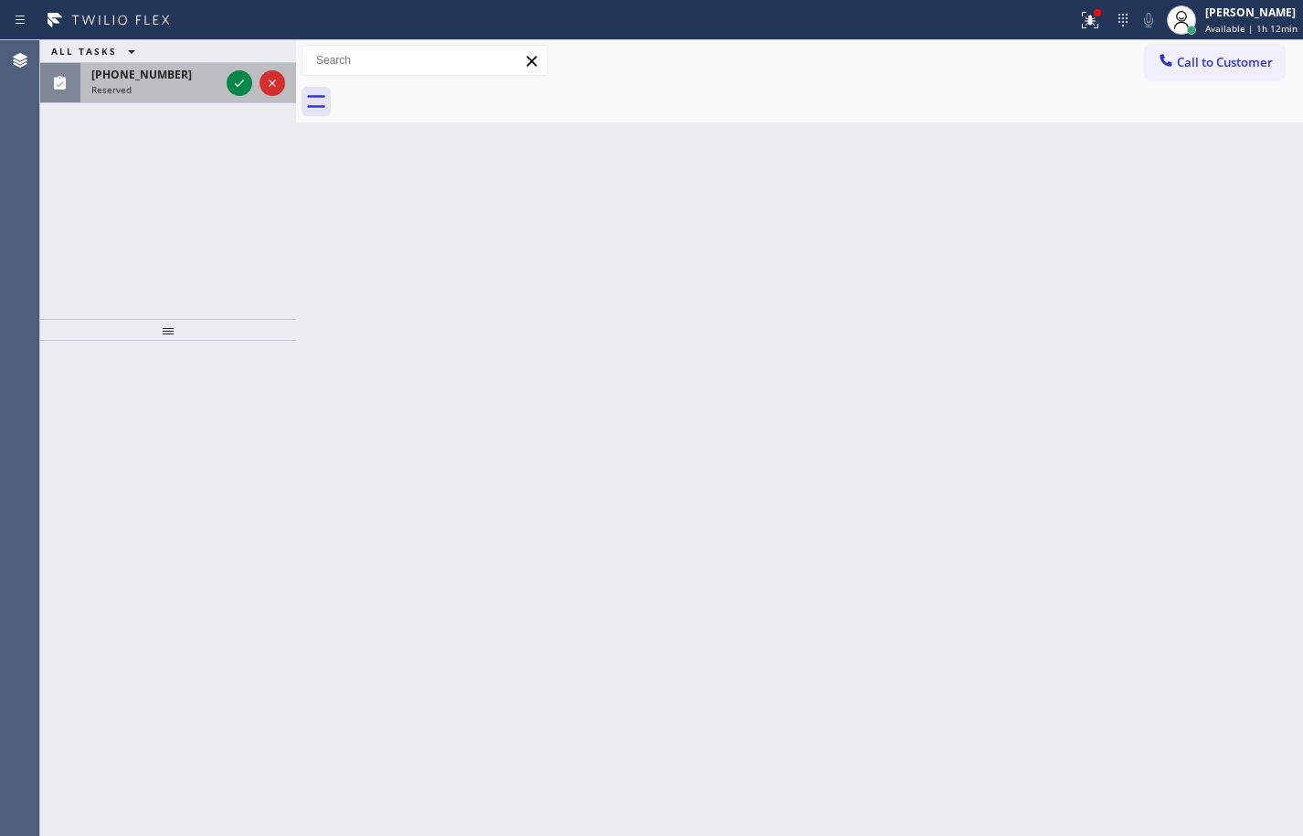
click at [183, 83] on div "Reserved" at bounding box center [155, 89] width 128 height 13
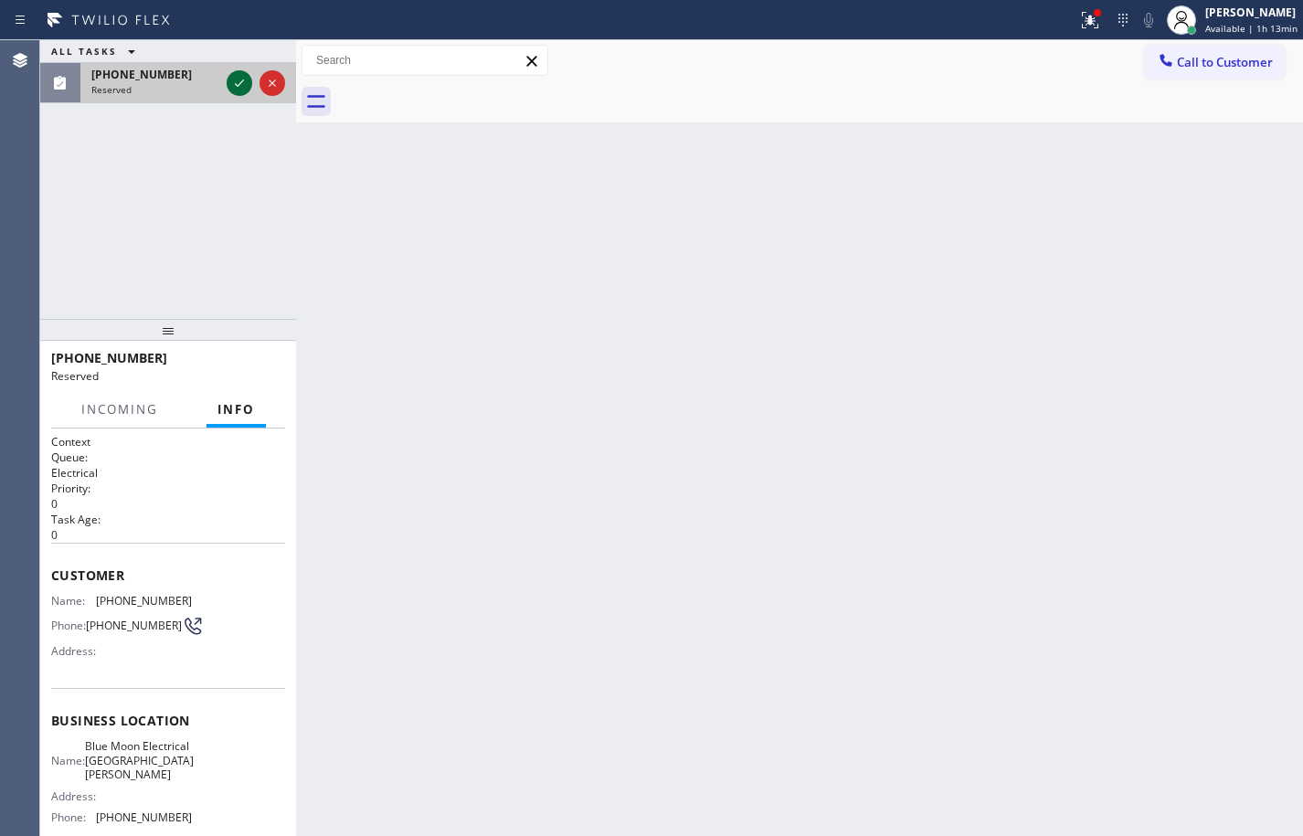
click at [238, 81] on icon at bounding box center [239, 83] width 22 height 22
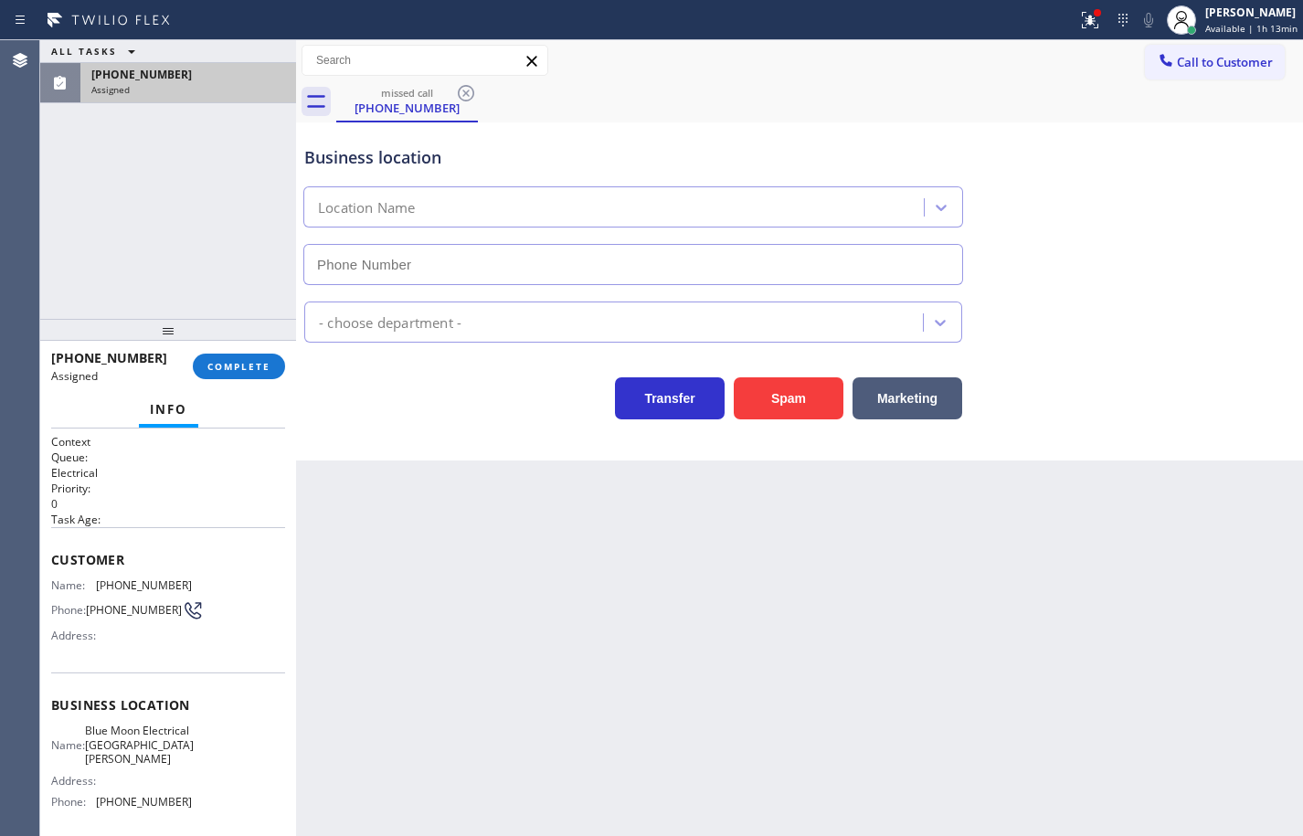
type input "(408) 638-6856"
click at [257, 366] on span "COMPLETE" at bounding box center [238, 366] width 63 height 13
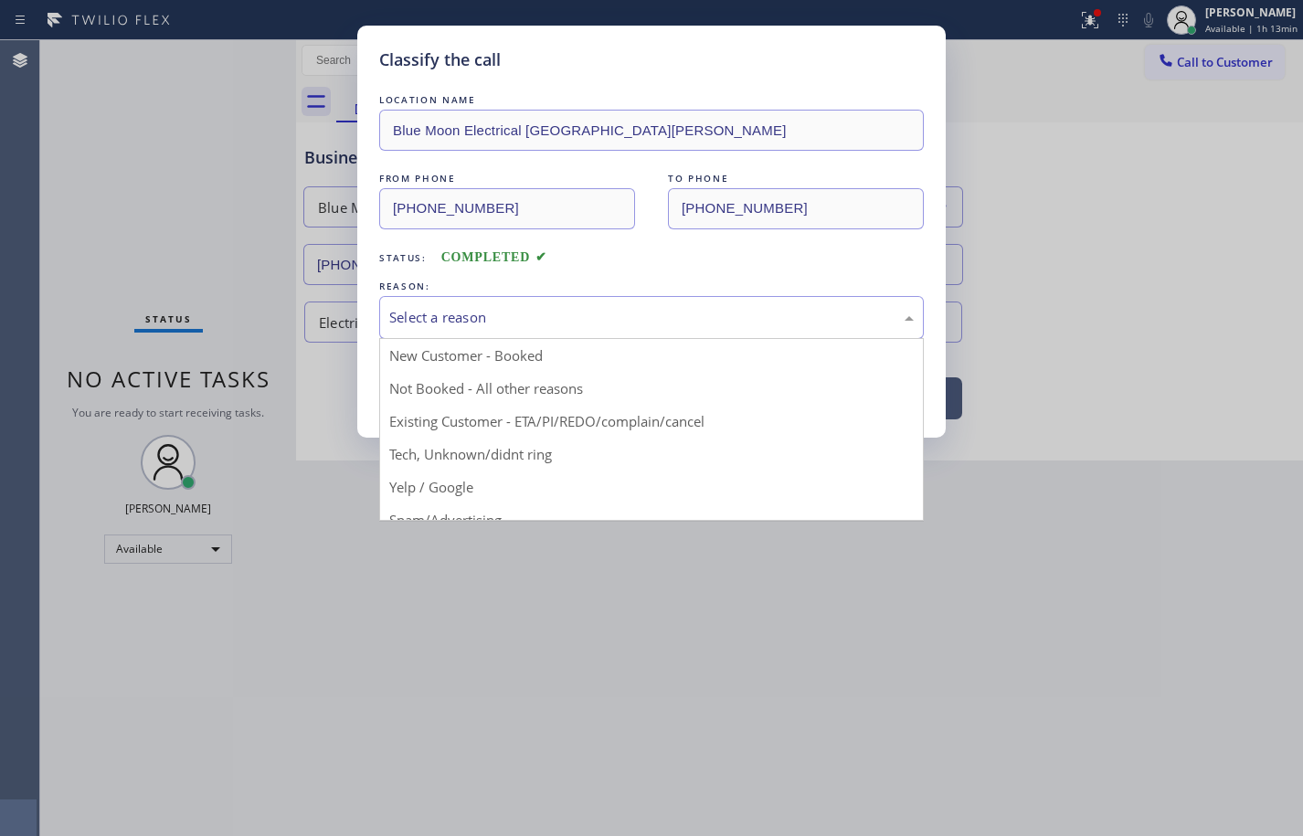
click at [456, 326] on div "Select a reason" at bounding box center [651, 317] width 525 height 21
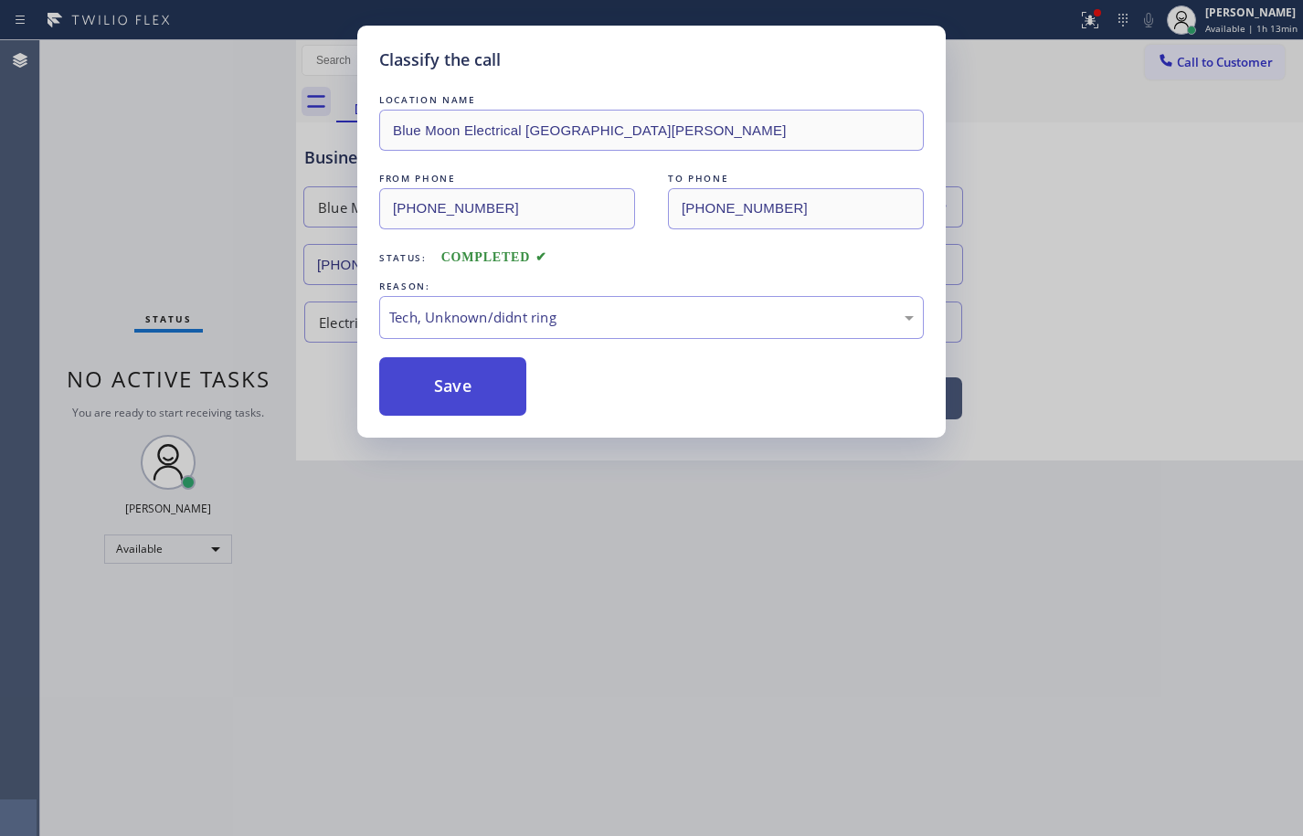
click at [479, 390] on button "Save" at bounding box center [452, 386] width 147 height 58
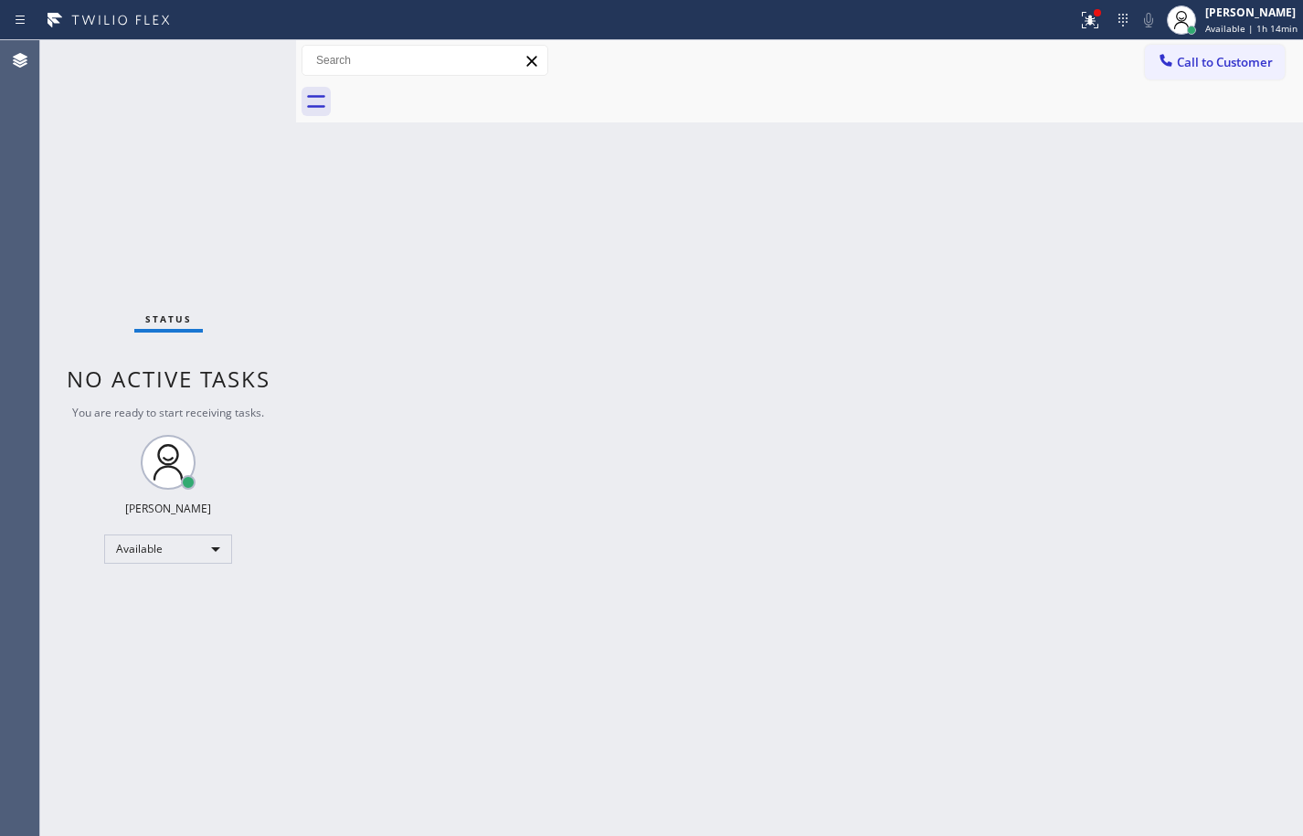
click at [166, 204] on div "Status No active tasks You are ready to start receiving tasks. Sean Louis Atano…" at bounding box center [168, 438] width 256 height 796
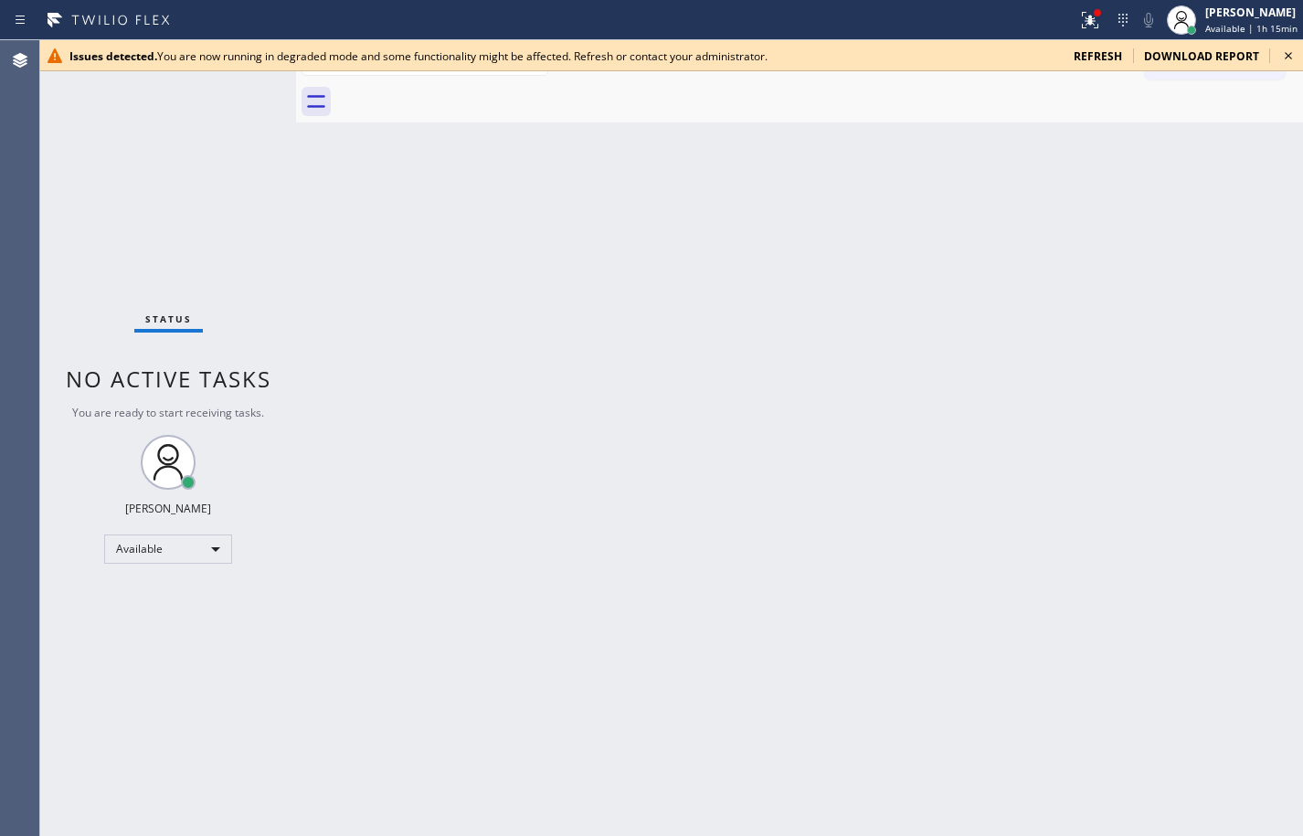
click at [1093, 52] on span "refresh" at bounding box center [1098, 56] width 48 height 16
click at [1292, 60] on icon at bounding box center [1289, 56] width 22 height 22
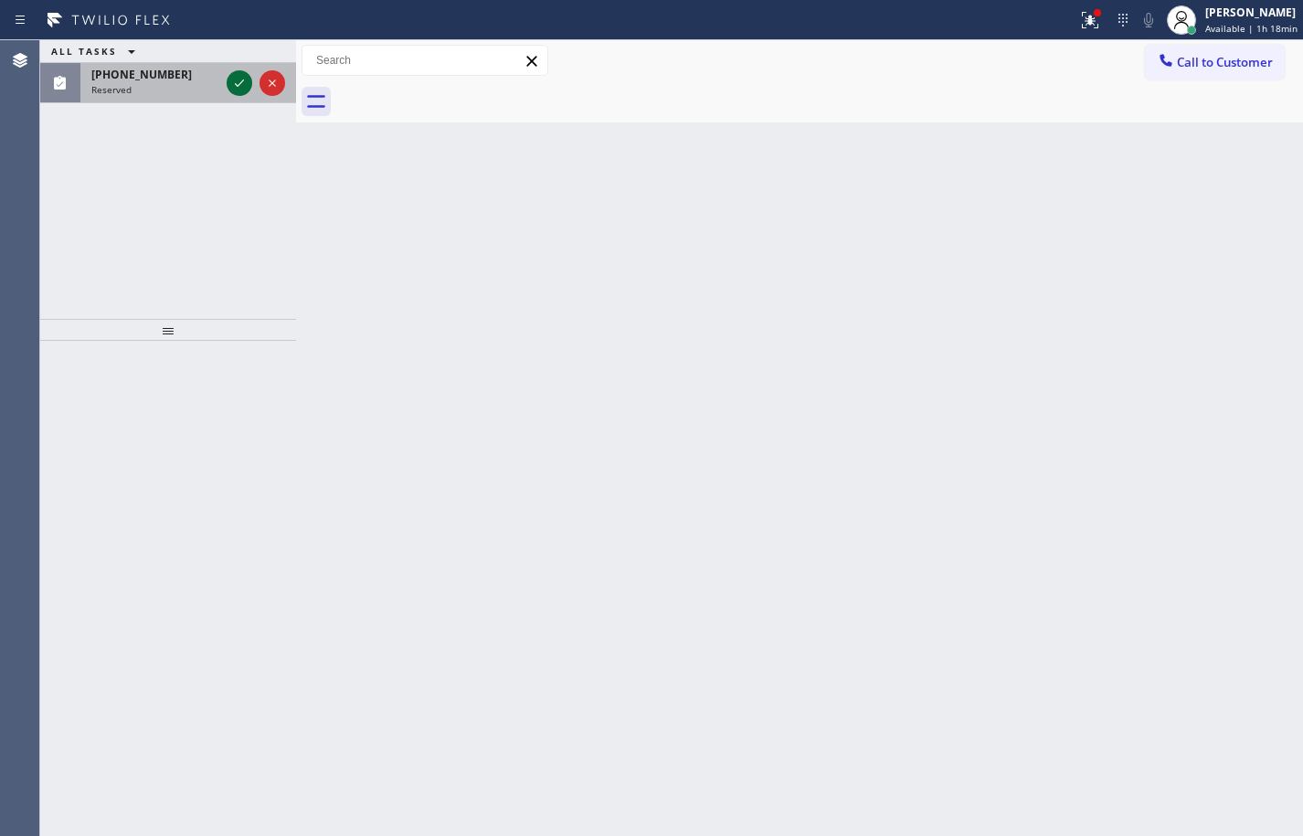
click at [242, 82] on icon at bounding box center [239, 83] width 9 height 7
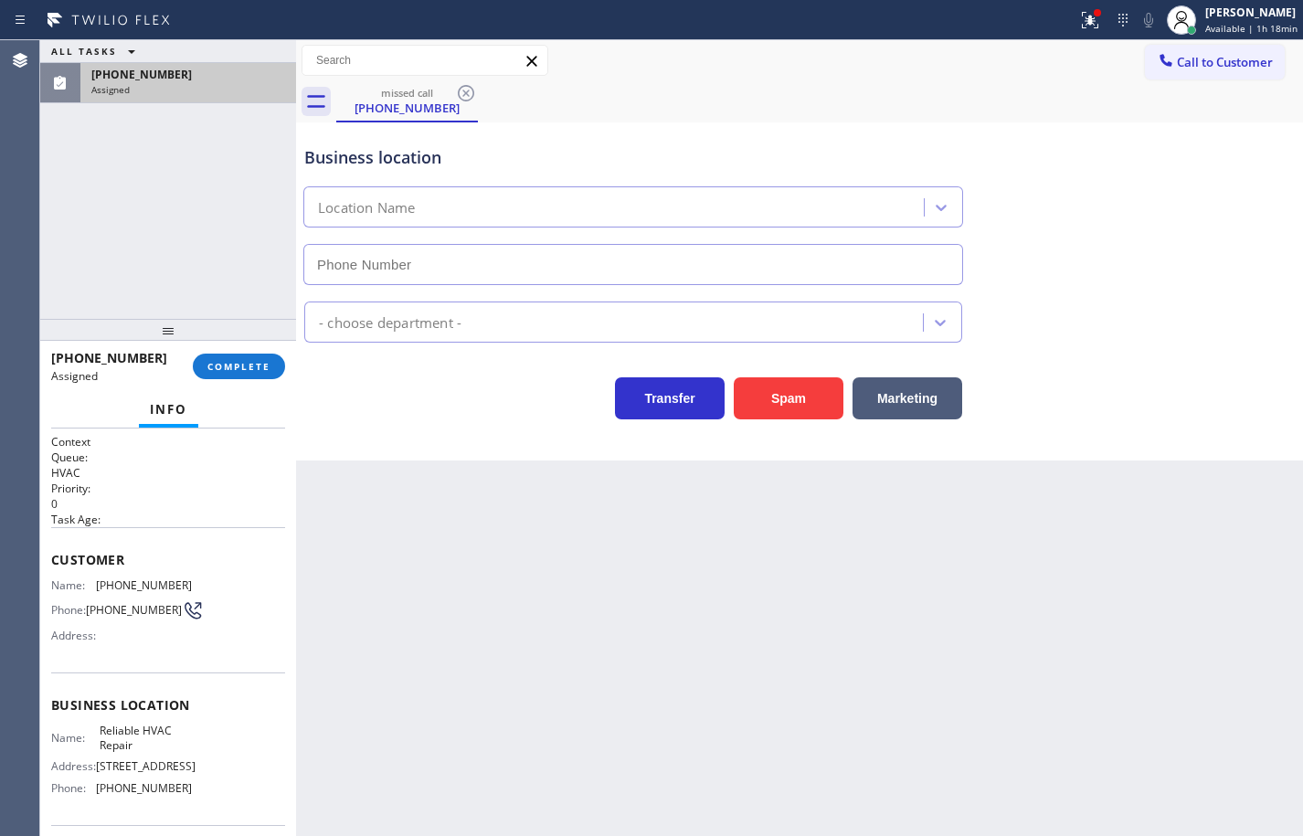
type input "[PHONE_NUMBER]"
click at [210, 798] on div "Name: Reliable HVAC Repair Address: [STREET_ADDRESS] Phone: [PHONE_NUMBER]" at bounding box center [168, 763] width 234 height 79
click at [211, 802] on div "Name: Reliable HVAC Repair Address: [STREET_ADDRESS] Phone: [PHONE_NUMBER]" at bounding box center [168, 763] width 234 height 79
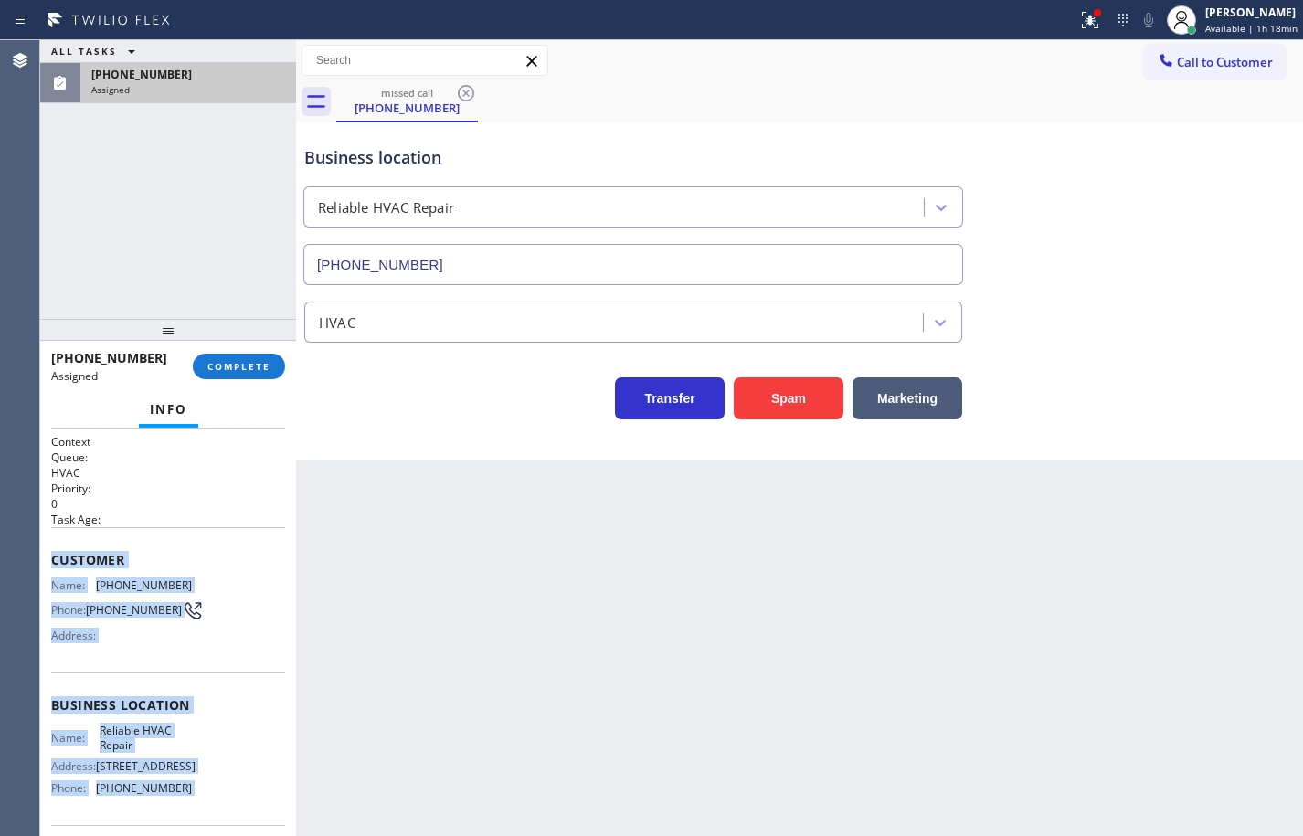
drag, startPoint x: 207, startPoint y: 796, endPoint x: 54, endPoint y: 562, distance: 279.9
click at [54, 562] on div "Context Queue: HVAC Priority: 0 Task Age: Customer Name: [PHONE_NUMBER] Phone: …" at bounding box center [168, 699] width 234 height 530
copy div "Customer Name: [PHONE_NUMBER] Phone: [PHONE_NUMBER] Address: Business location …"
click at [190, 329] on div at bounding box center [168, 330] width 256 height 22
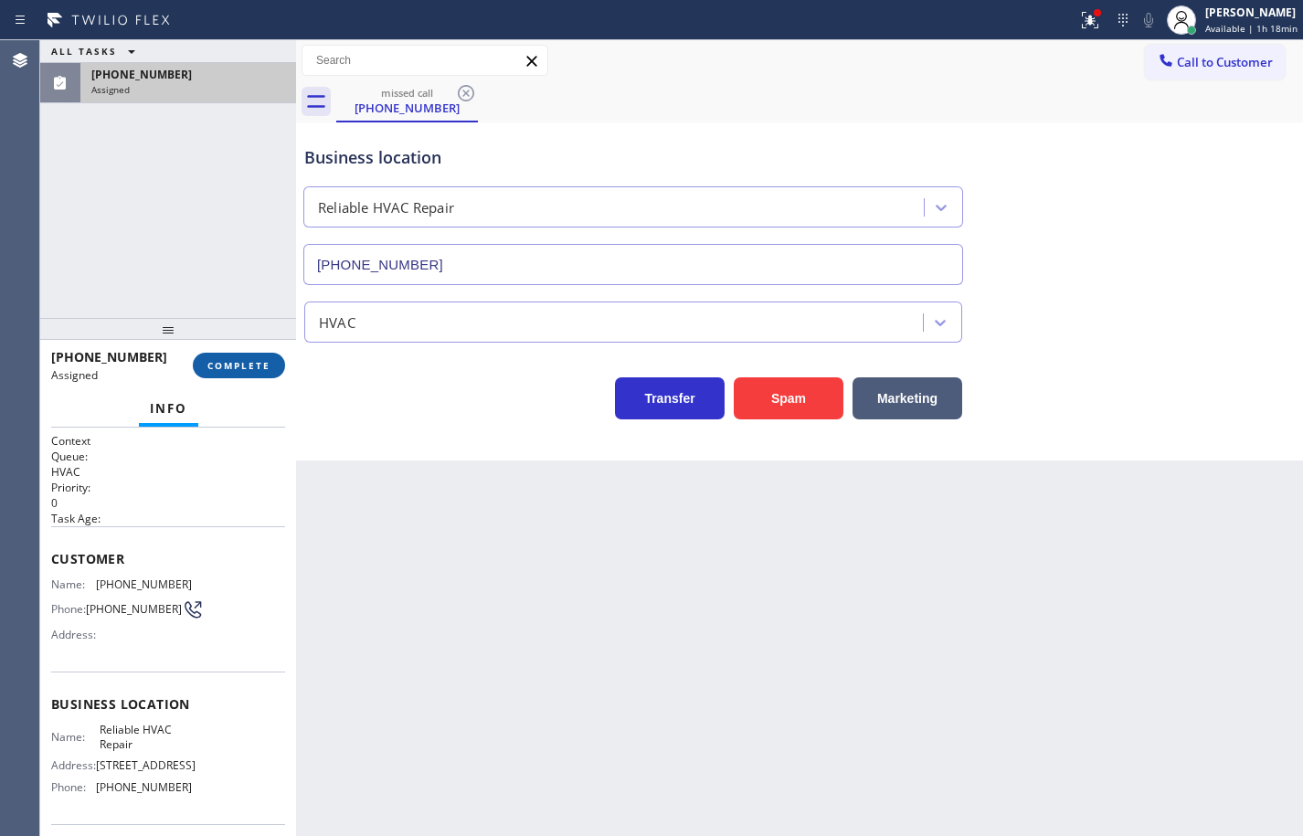
click at [219, 367] on span "COMPLETE" at bounding box center [238, 365] width 63 height 13
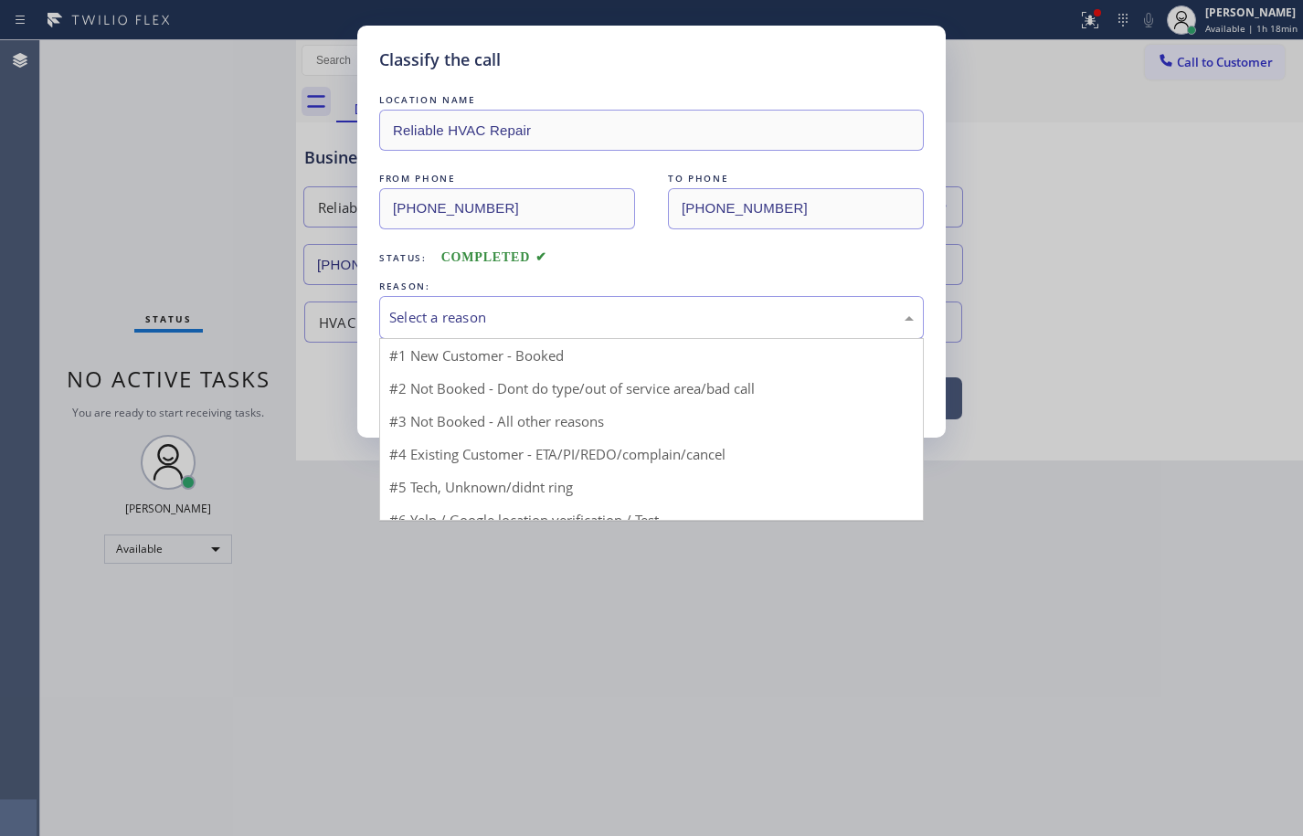
click at [441, 314] on div "Select a reason" at bounding box center [651, 317] width 525 height 21
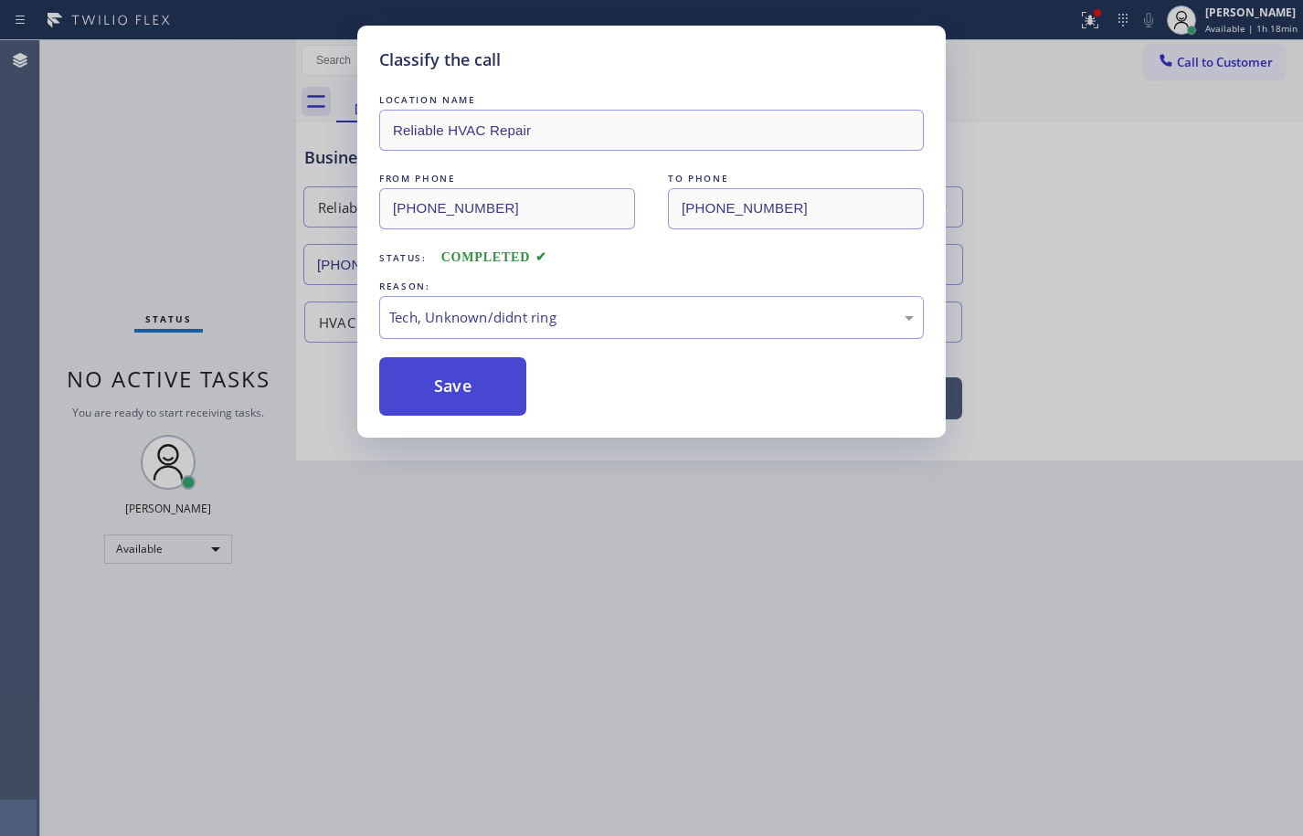
click at [499, 397] on button "Save" at bounding box center [452, 386] width 147 height 58
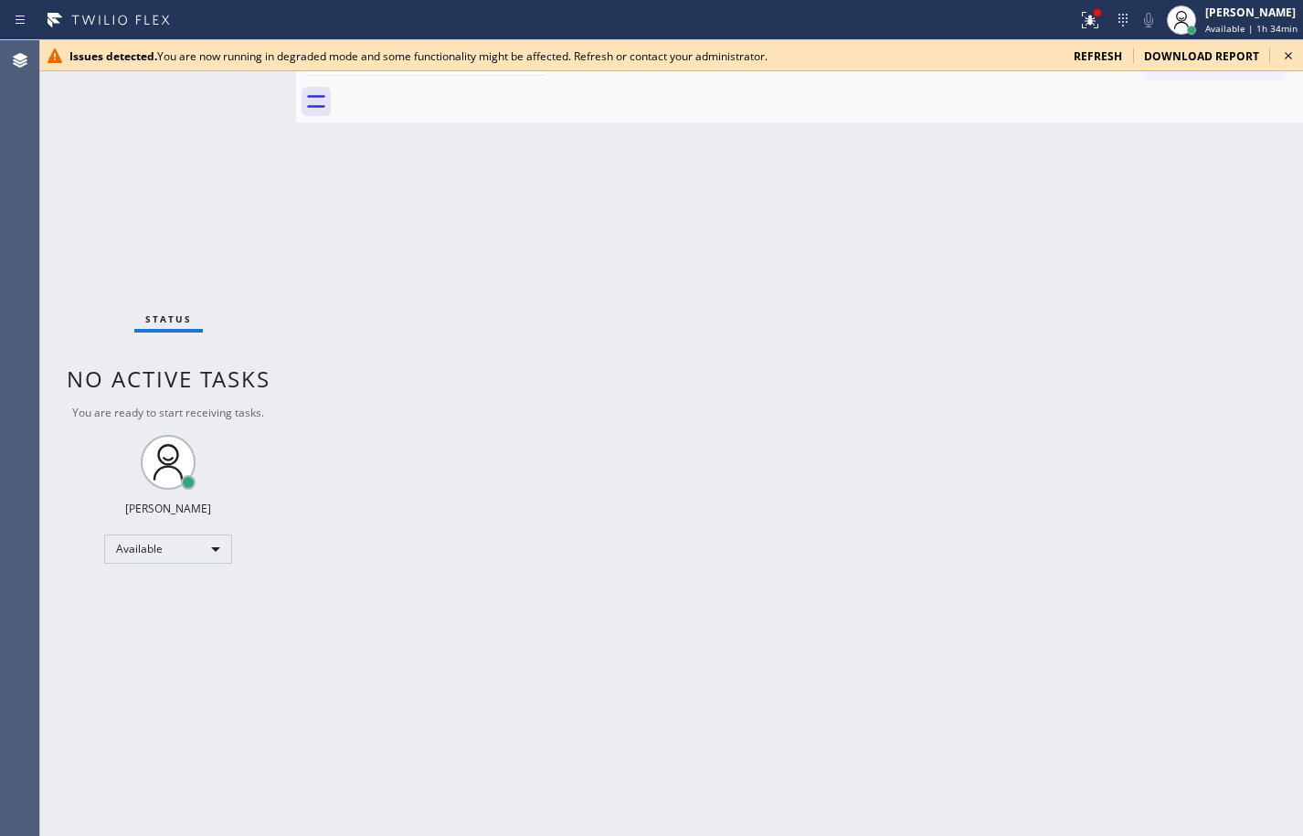
click at [1290, 57] on icon at bounding box center [1288, 55] width 7 height 7
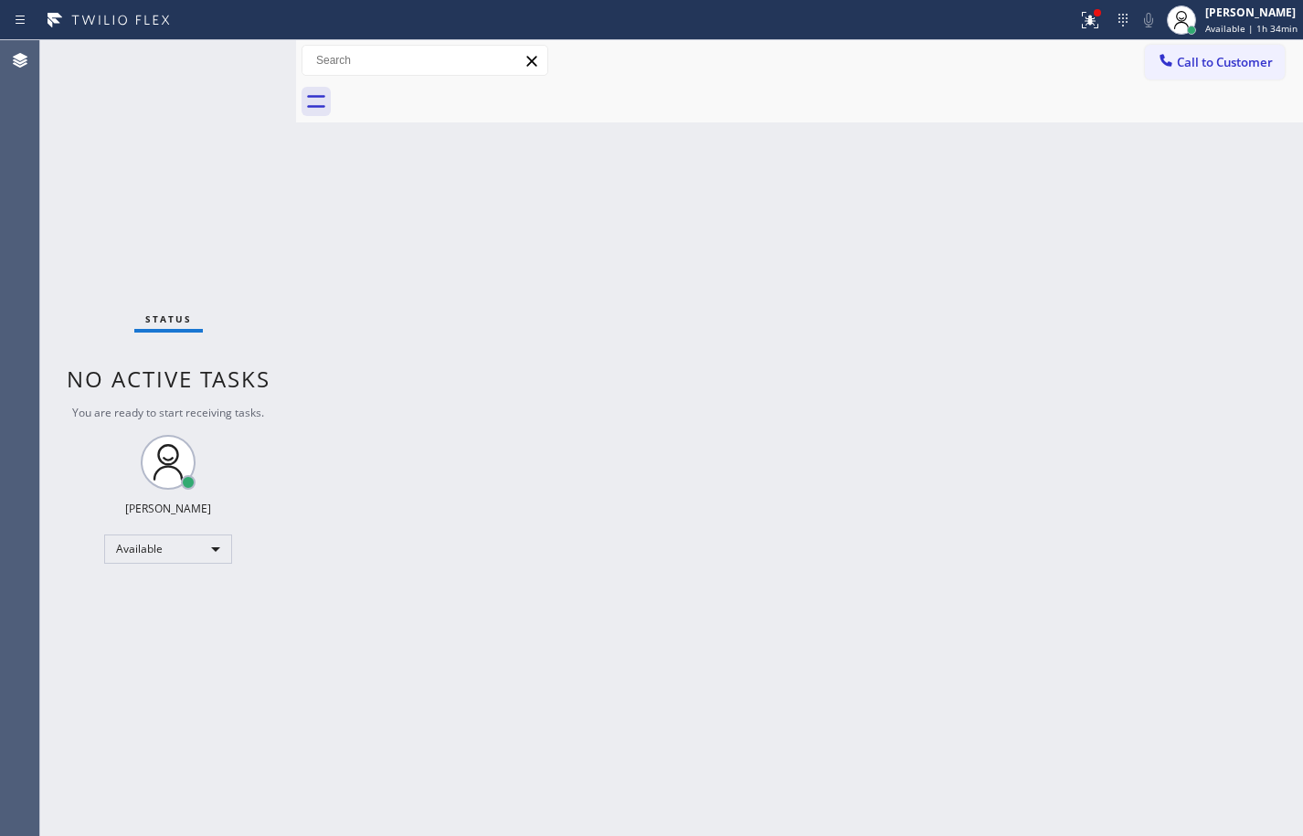
click at [909, 239] on div "Back to Dashboard Change Sender ID Customers Technicians Select a contact Outbo…" at bounding box center [799, 438] width 1007 height 796
click at [171, 110] on div "Status No active tasks You are ready to start receiving tasks. Sean Louis Atano…" at bounding box center [168, 438] width 256 height 796
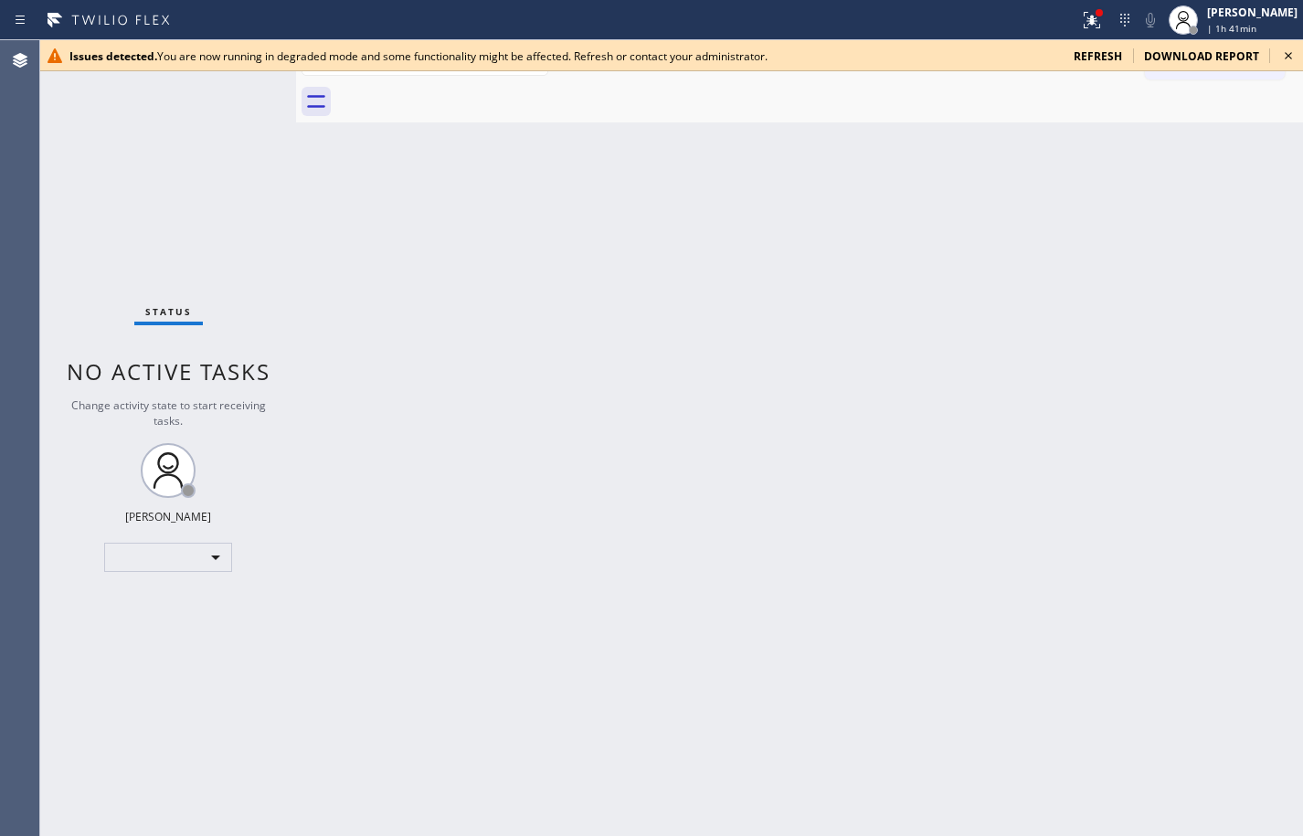
click at [1098, 58] on span "refresh" at bounding box center [1098, 56] width 48 height 16
drag, startPoint x: 1253, startPoint y: 24, endPoint x: 1249, endPoint y: 39, distance: 16.2
click at [1253, 24] on span "Available | 1h 42min" at bounding box center [1252, 28] width 92 height 13
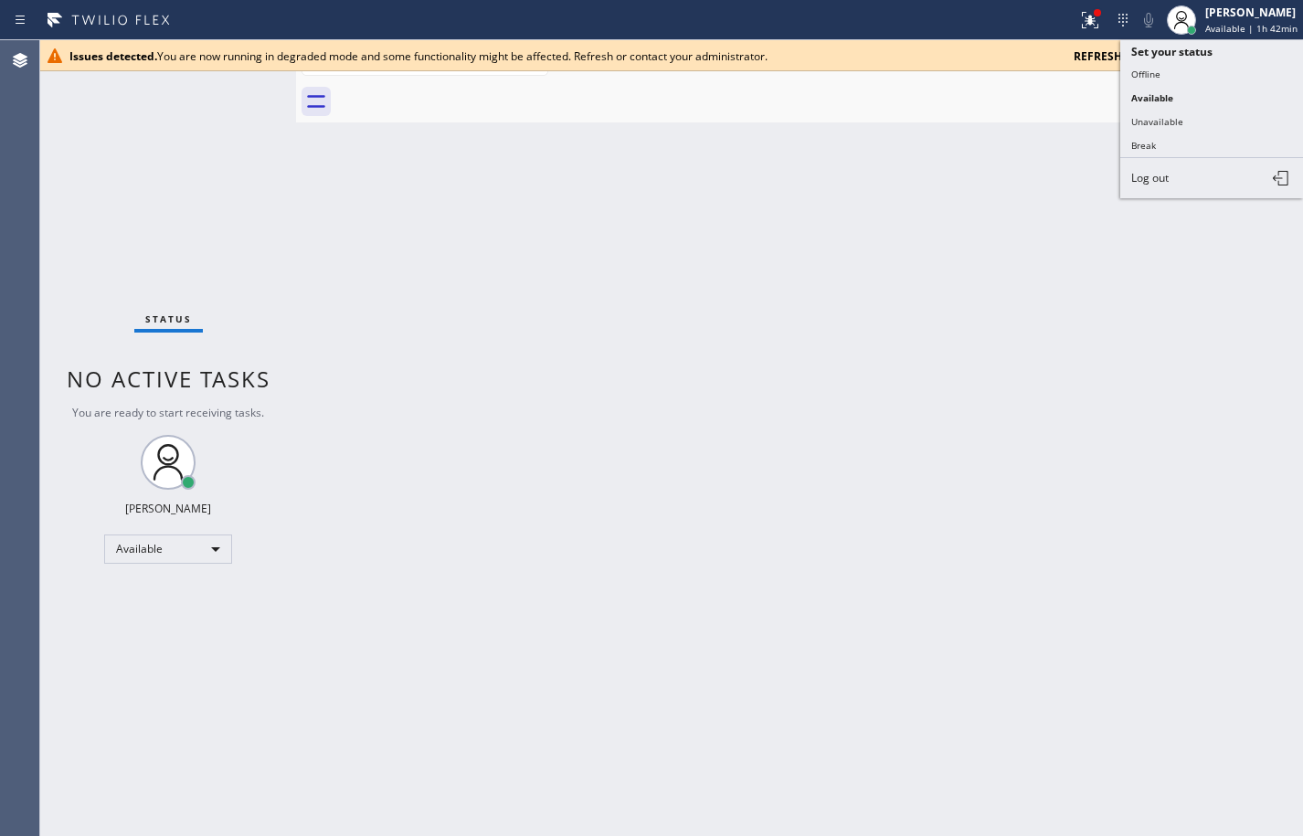
click at [1228, 115] on button "Unavailable" at bounding box center [1212, 122] width 183 height 24
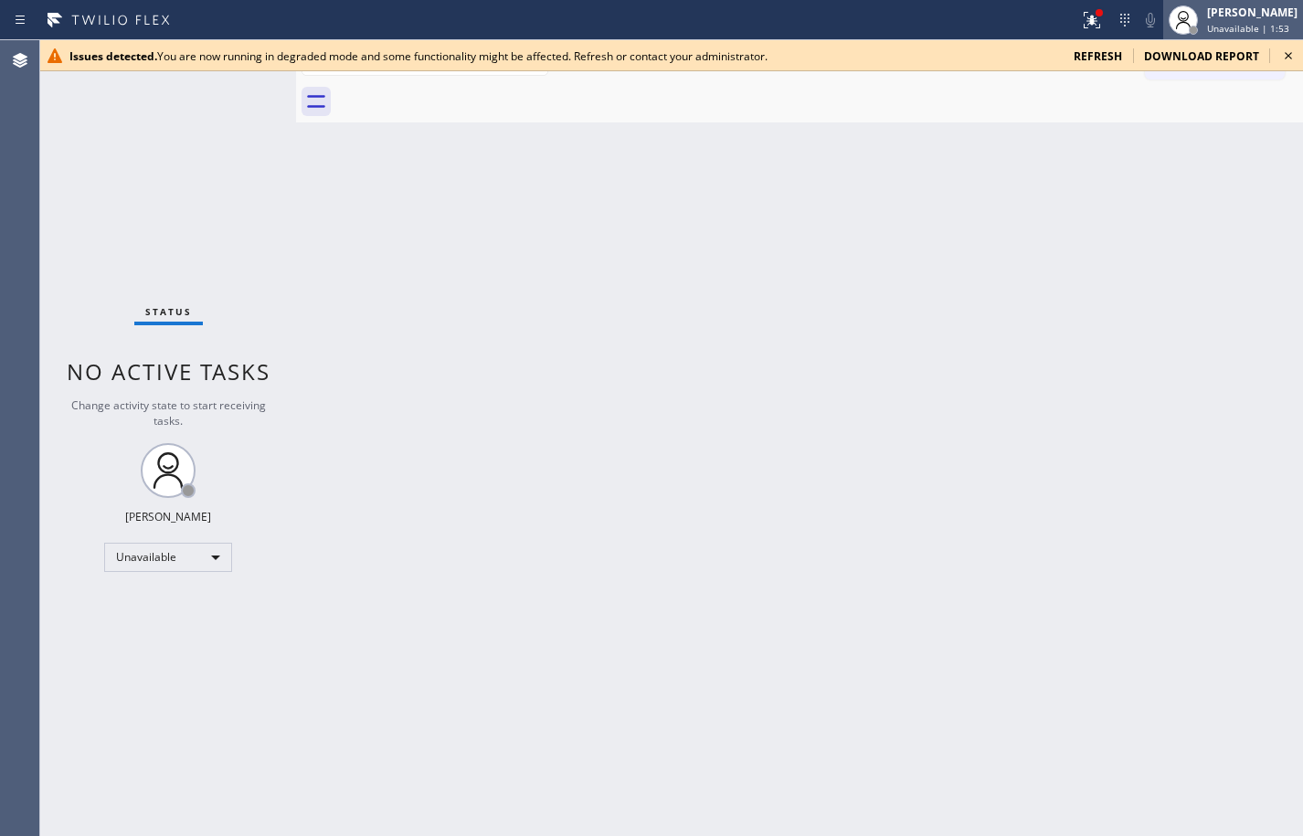
click at [1284, 26] on div "Unavailable | 1:53" at bounding box center [1252, 28] width 90 height 13
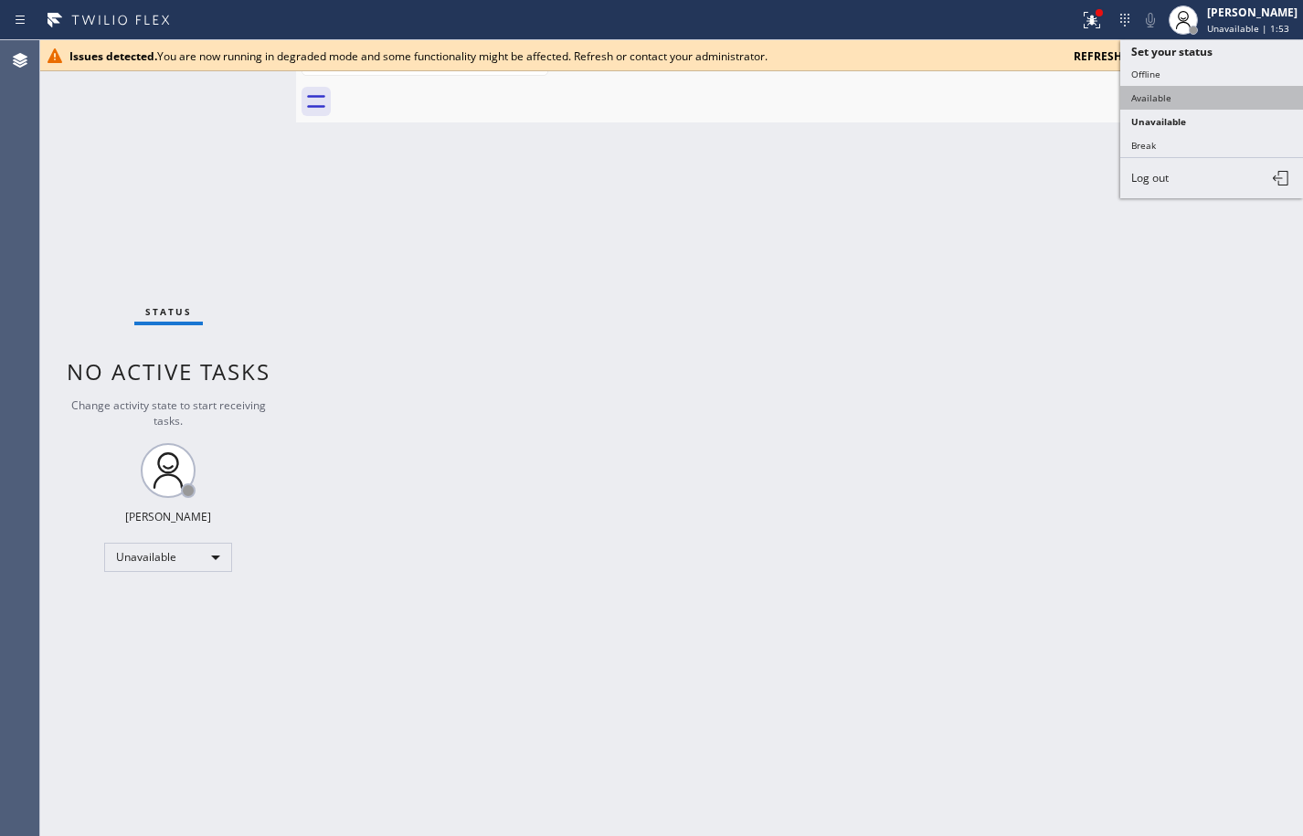
click at [1206, 103] on button "Available" at bounding box center [1212, 98] width 183 height 24
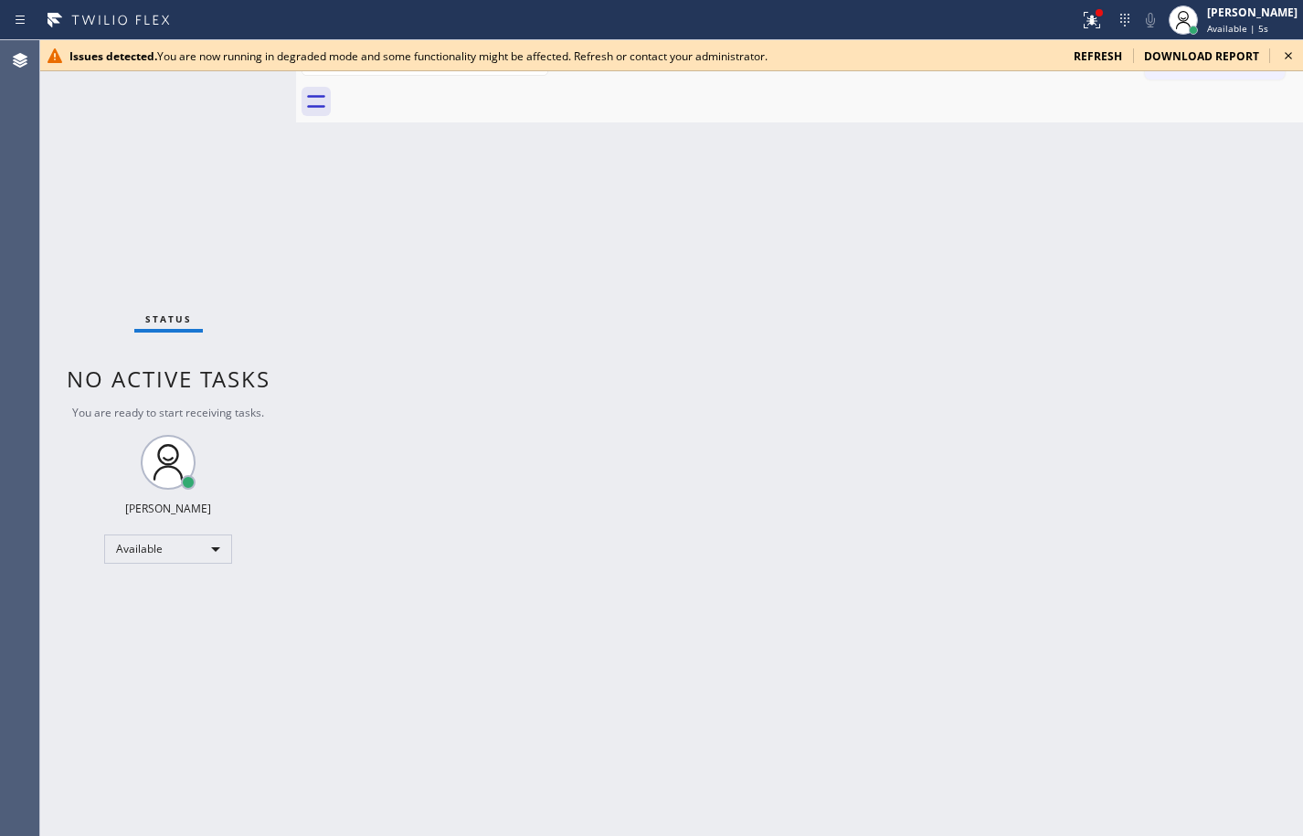
click at [1094, 55] on span "refresh" at bounding box center [1098, 56] width 48 height 16
click at [1228, 161] on div "Back to Dashboard Change Sender ID Customers Technicians Select a contact Outbo…" at bounding box center [799, 438] width 1007 height 796
click at [1112, 66] on div "Issues detected. You are now running in degraded mode and some functionality mi…" at bounding box center [671, 55] width 1263 height 31
click at [1112, 54] on span "refresh" at bounding box center [1098, 56] width 48 height 16
click at [1117, 58] on span "refresh" at bounding box center [1098, 56] width 48 height 16
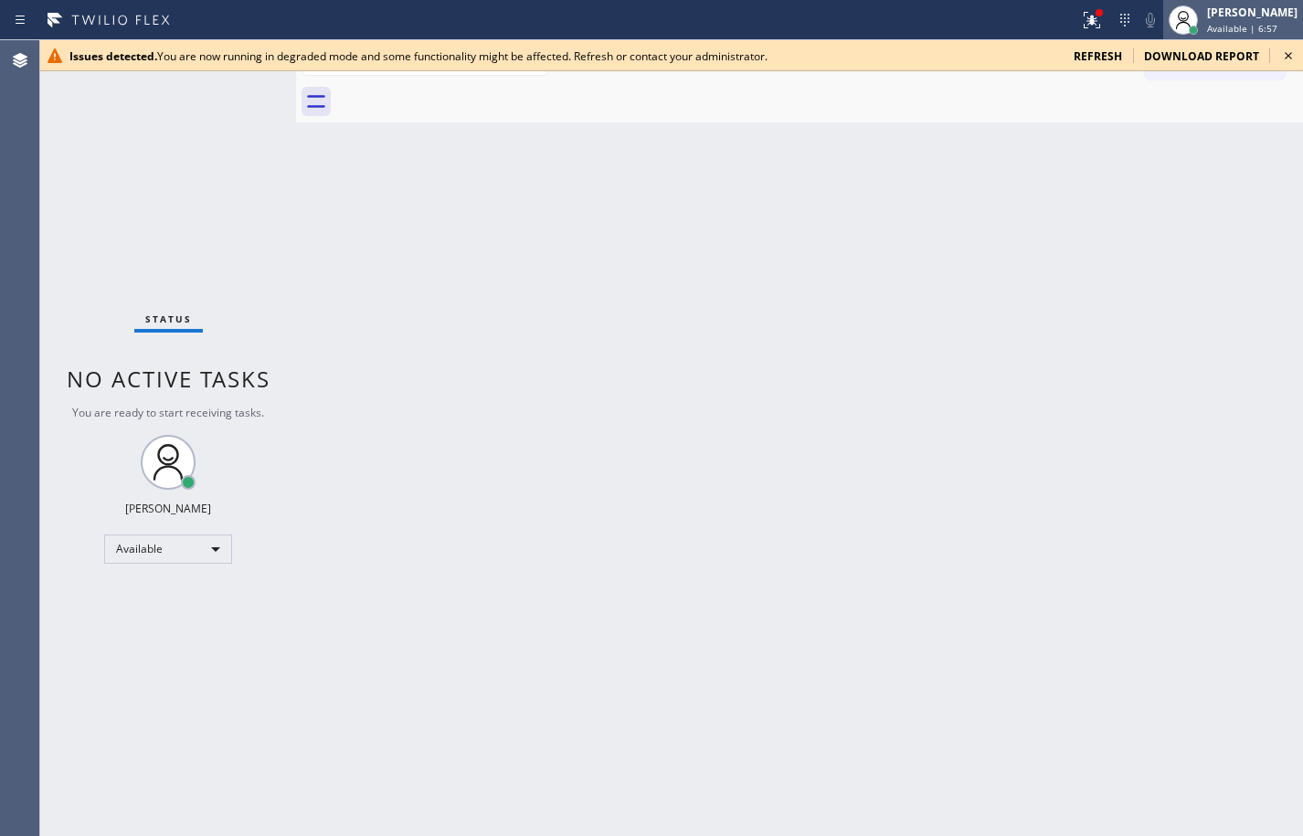
click at [1243, 38] on div "[PERSON_NAME] Available | 6:57" at bounding box center [1234, 20] width 140 height 40
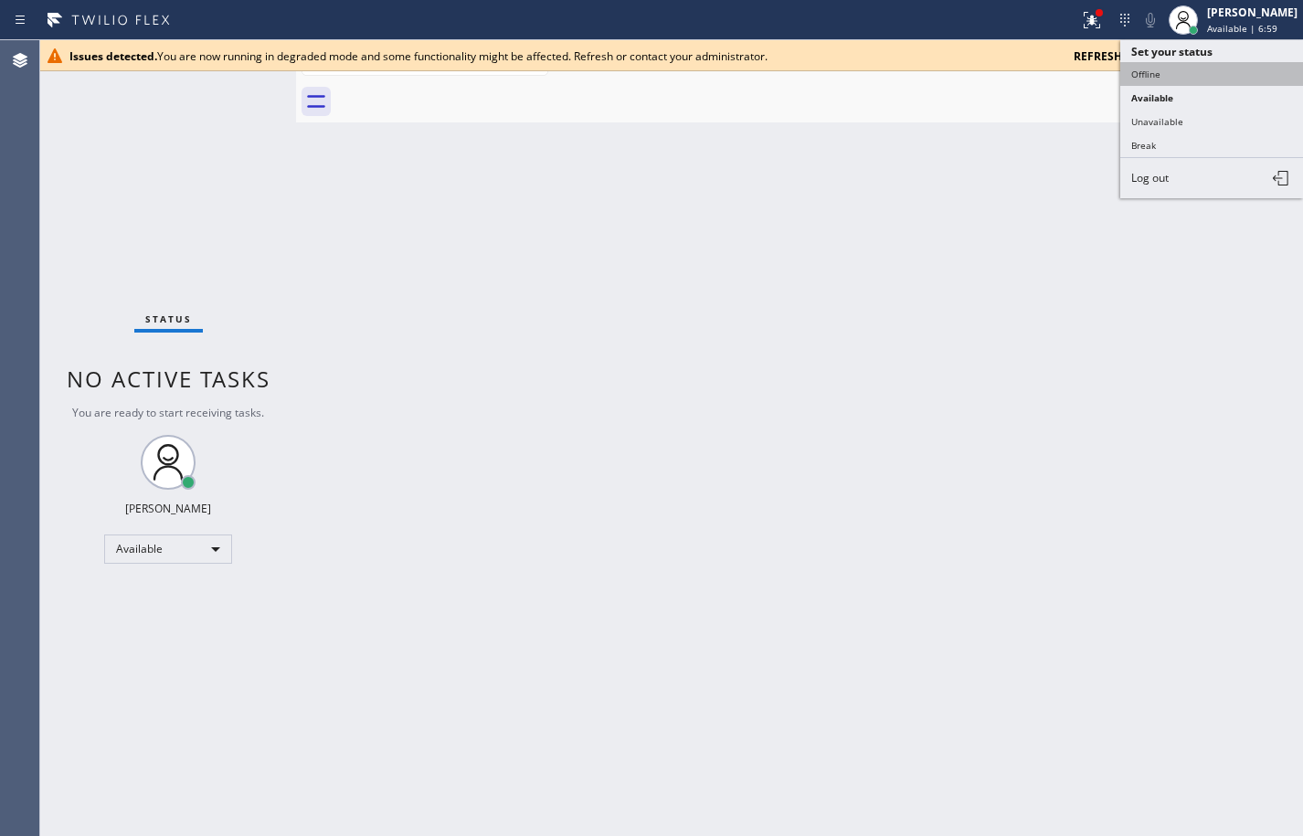
click at [1195, 69] on button "Offline" at bounding box center [1212, 74] width 183 height 24
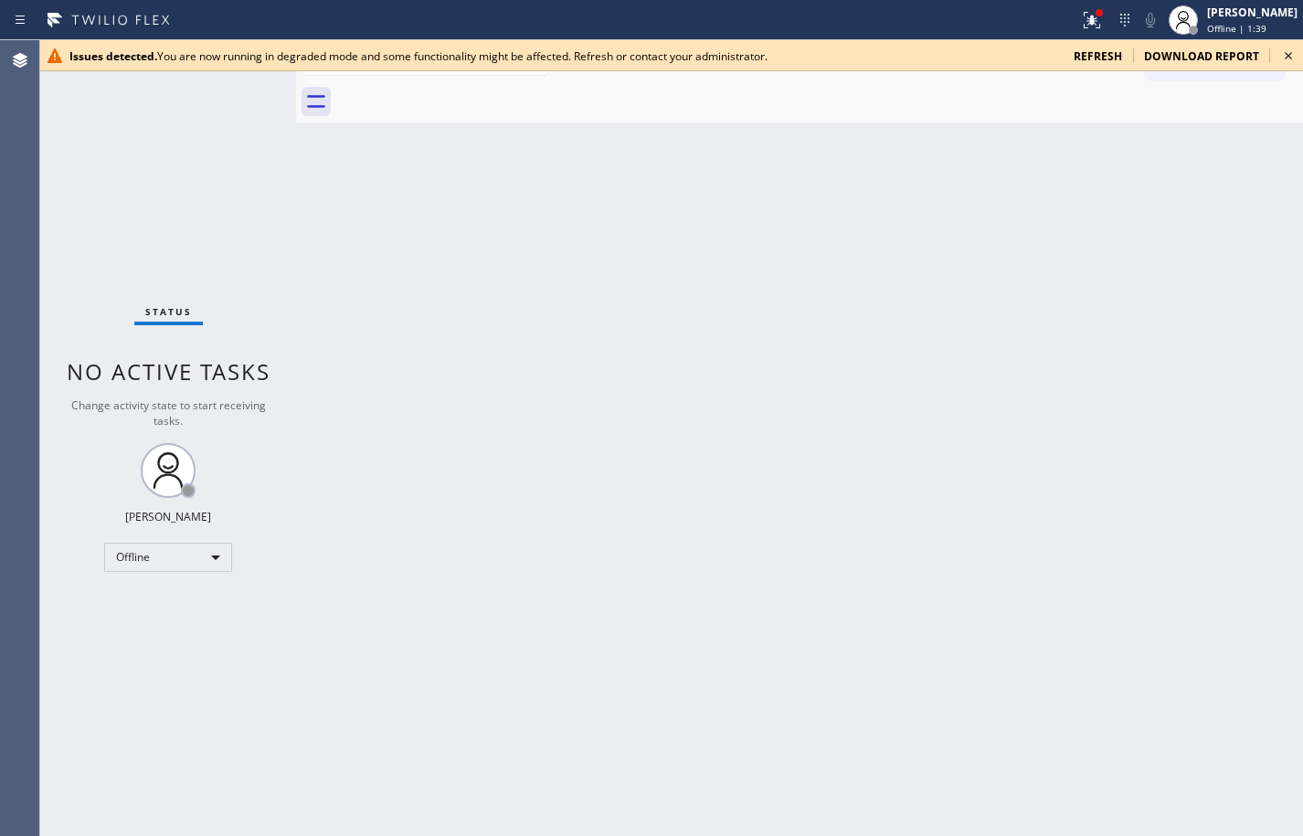
click at [1089, 58] on span "refresh" at bounding box center [1098, 56] width 48 height 16
click at [1270, 336] on div "Back to Dashboard Change Sender ID Customers Technicians Select a contact Outbo…" at bounding box center [799, 438] width 1007 height 796
click at [1227, 32] on span "Offline | 12:11" at bounding box center [1239, 28] width 65 height 13
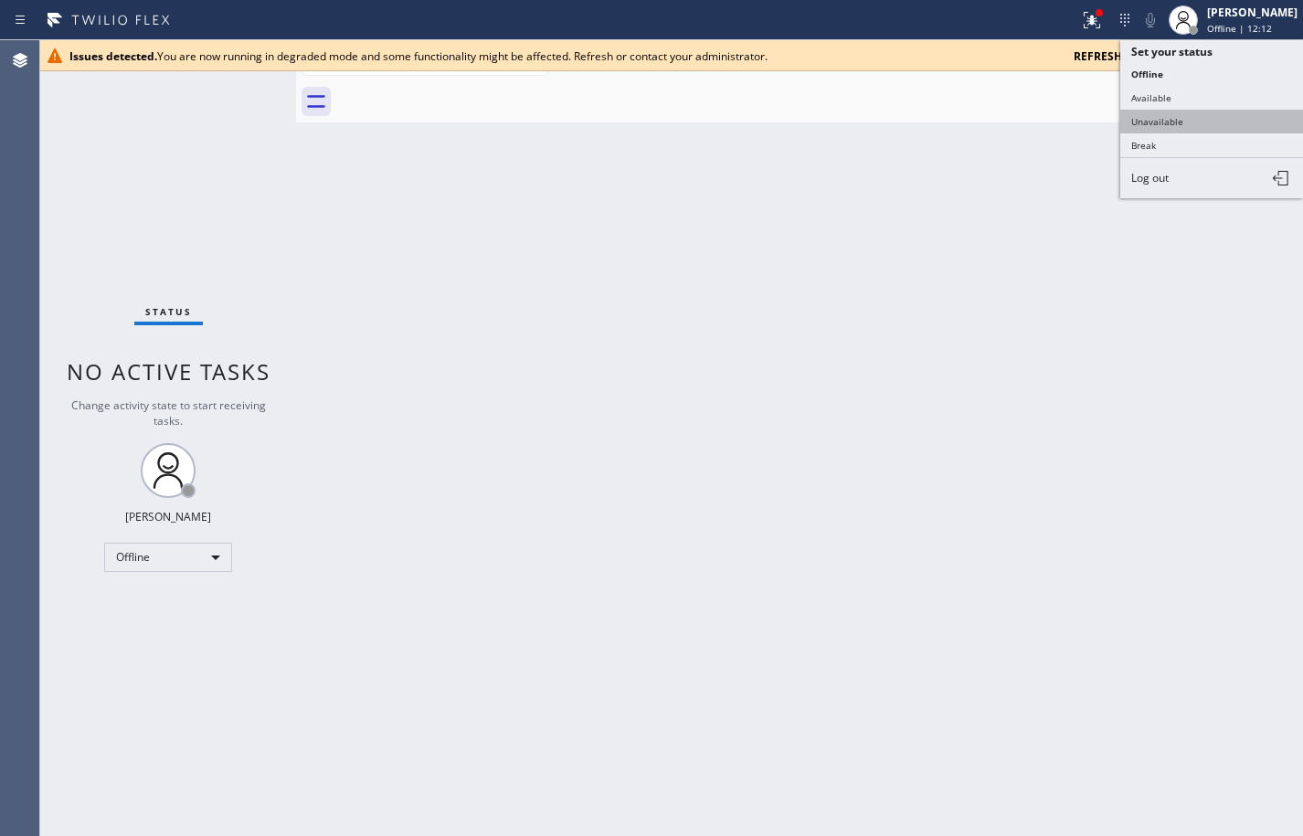
click at [1220, 114] on button "Unavailable" at bounding box center [1212, 122] width 183 height 24
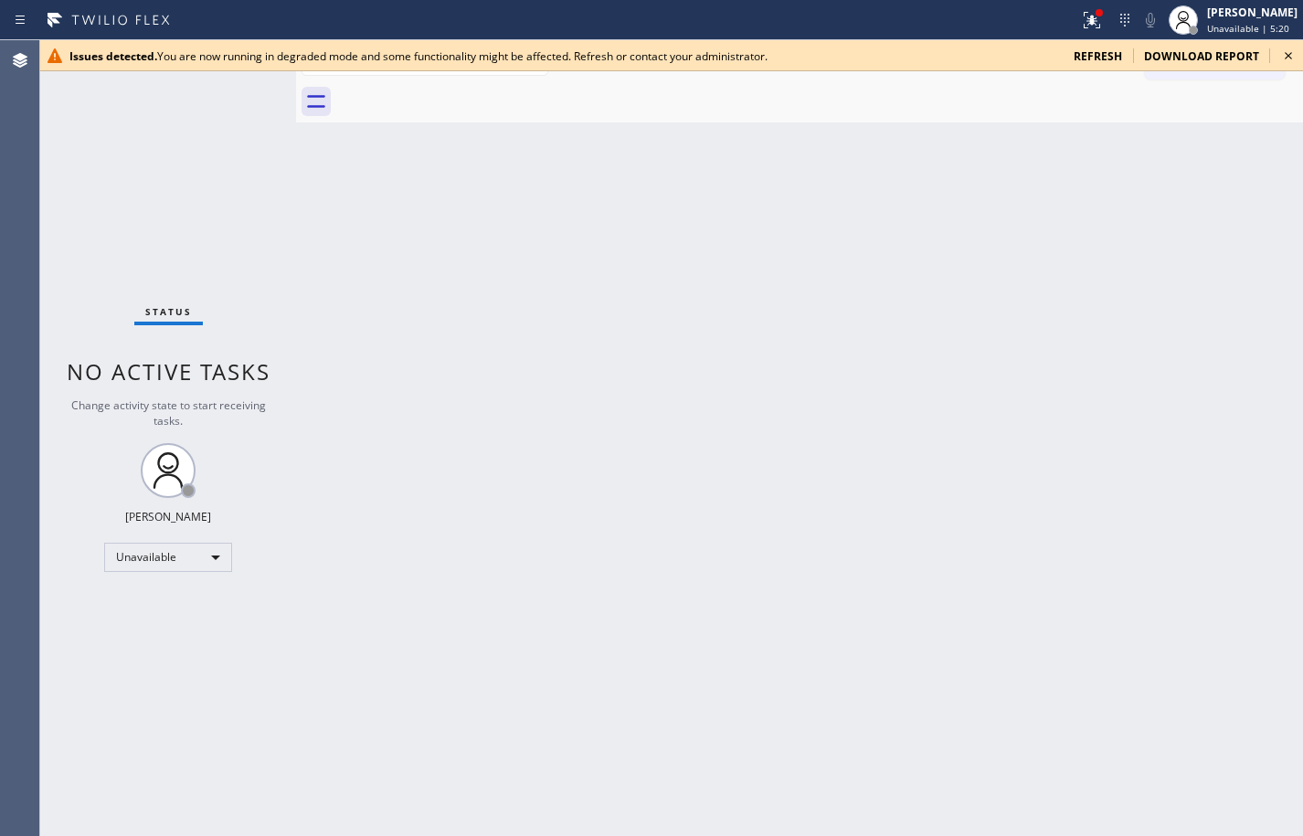
drag, startPoint x: 175, startPoint y: 159, endPoint x: 428, endPoint y: 81, distance: 264.0
click at [175, 159] on div "Status No active tasks Change activity state to start receiving tasks. Sean Lou…" at bounding box center [168, 438] width 256 height 796
click at [1101, 48] on span "refresh" at bounding box center [1098, 56] width 48 height 16
click at [1106, 66] on div "Issues detected. You are now running in degraded mode and some functionality mi…" at bounding box center [671, 55] width 1263 height 31
click at [1105, 62] on span "refresh" at bounding box center [1098, 56] width 48 height 16
